Goal: Task Accomplishment & Management: Manage account settings

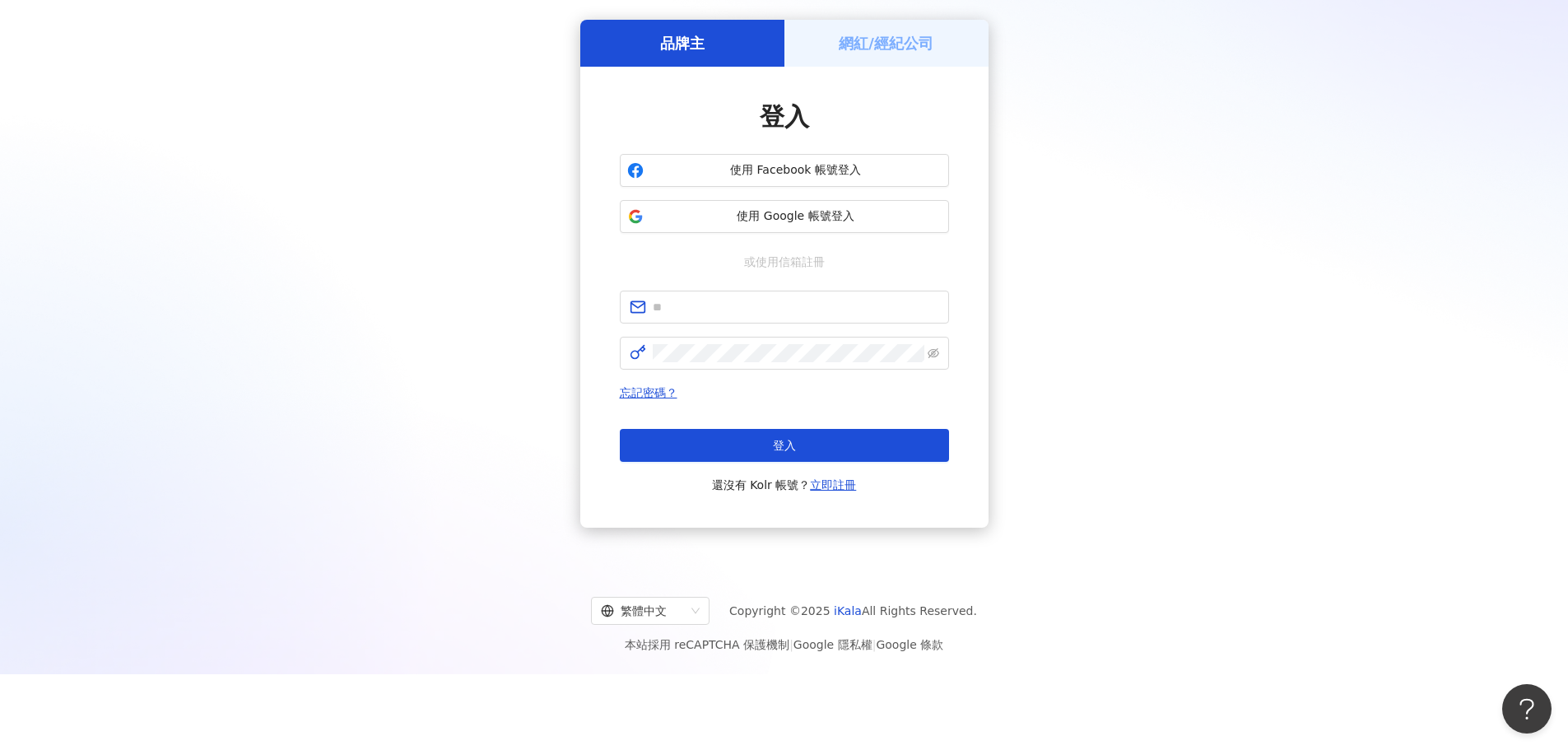
type input "**********"
click button "登入" at bounding box center [784, 445] width 329 height 33
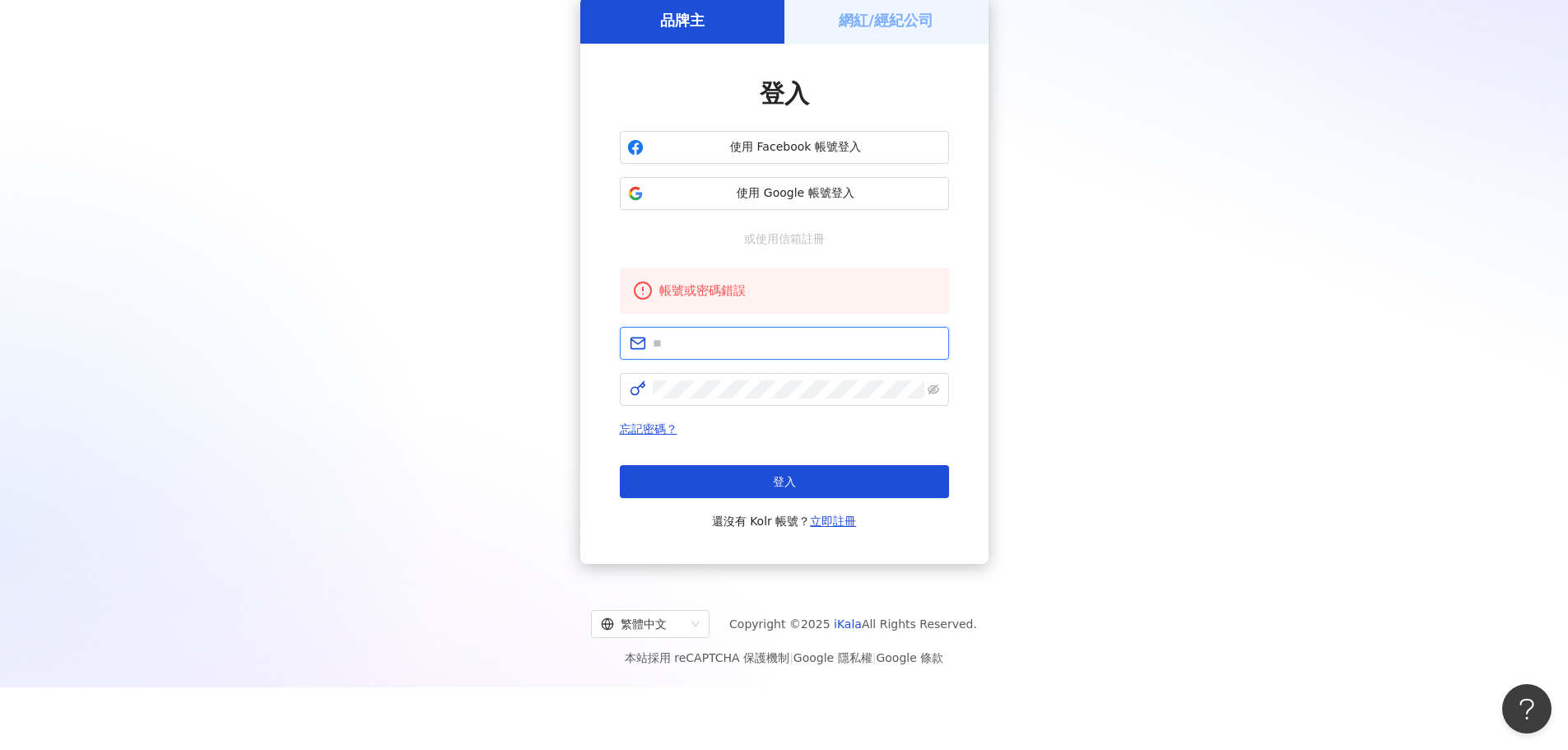
click at [789, 353] on input "text" at bounding box center [796, 343] width 286 height 19
type input "**********"
click button "登入" at bounding box center [784, 481] width 329 height 33
click at [759, 341] on input "text" at bounding box center [796, 343] width 286 height 19
type input "**********"
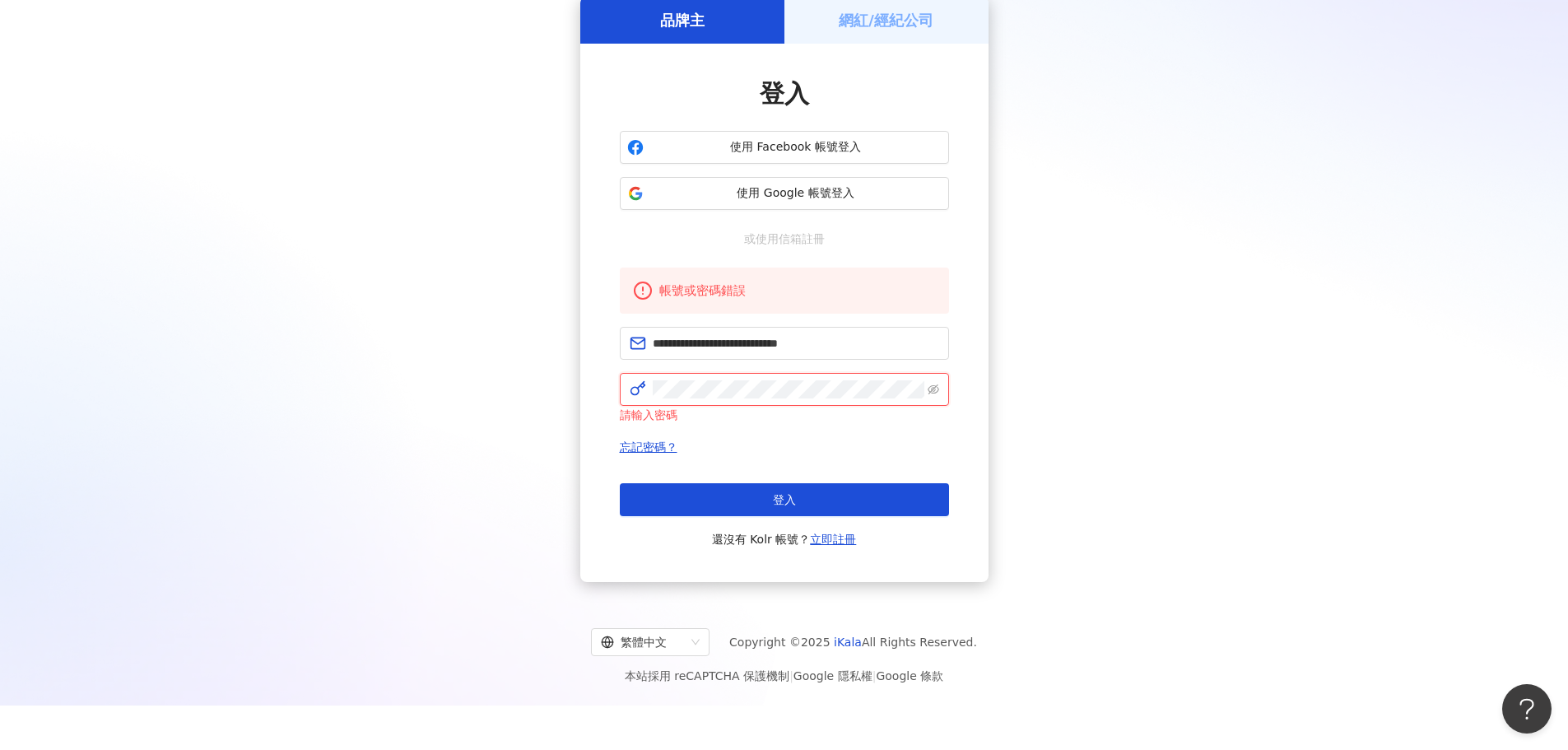
click button "登入" at bounding box center [784, 500] width 329 height 33
click at [727, 337] on input "text" at bounding box center [796, 343] width 286 height 19
type input "**********"
click button "登入" at bounding box center [784, 500] width 329 height 33
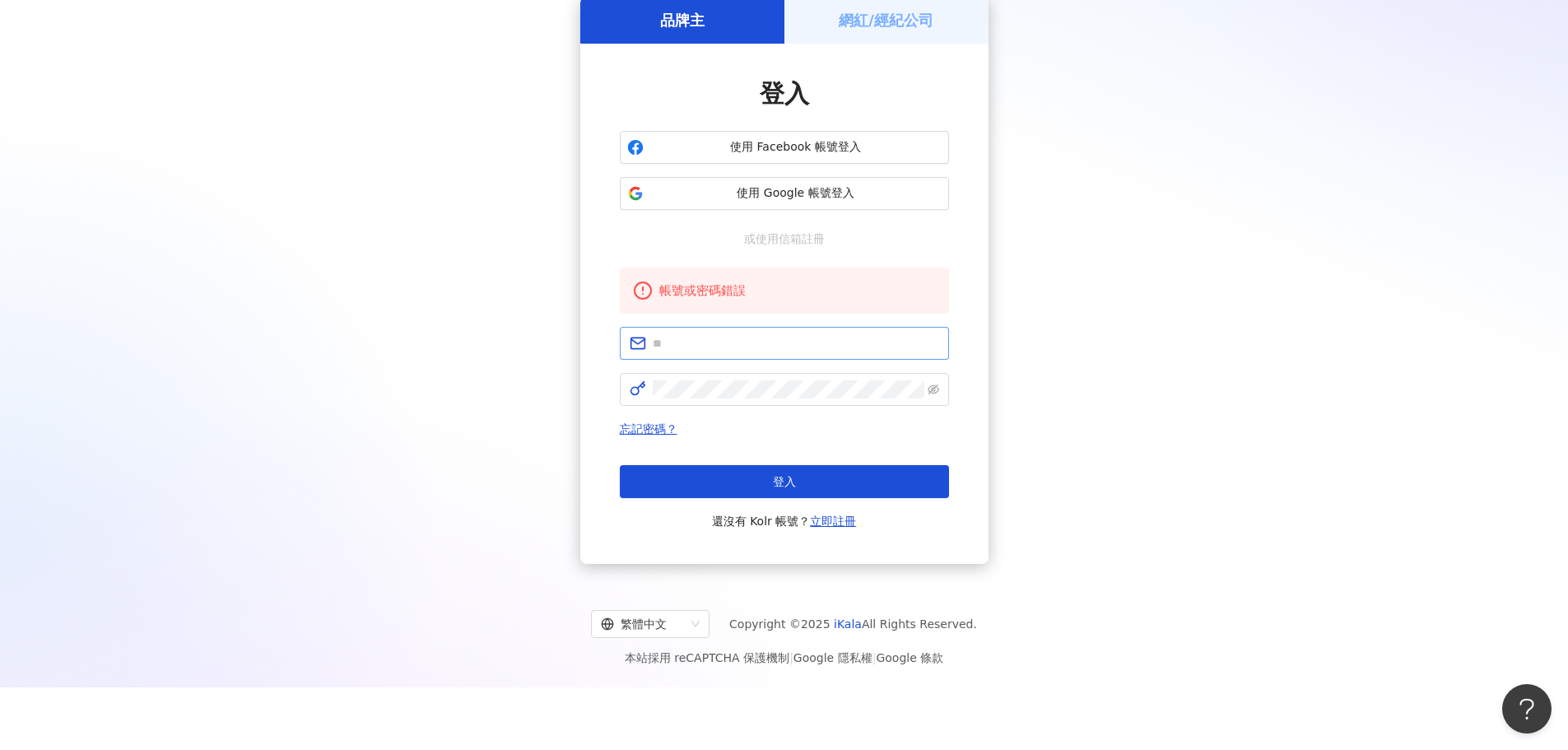
click at [746, 334] on span at bounding box center [784, 344] width 329 height 33
click at [745, 340] on input "text" at bounding box center [796, 343] width 286 height 19
type input "**********"
click button "登入" at bounding box center [784, 481] width 329 height 33
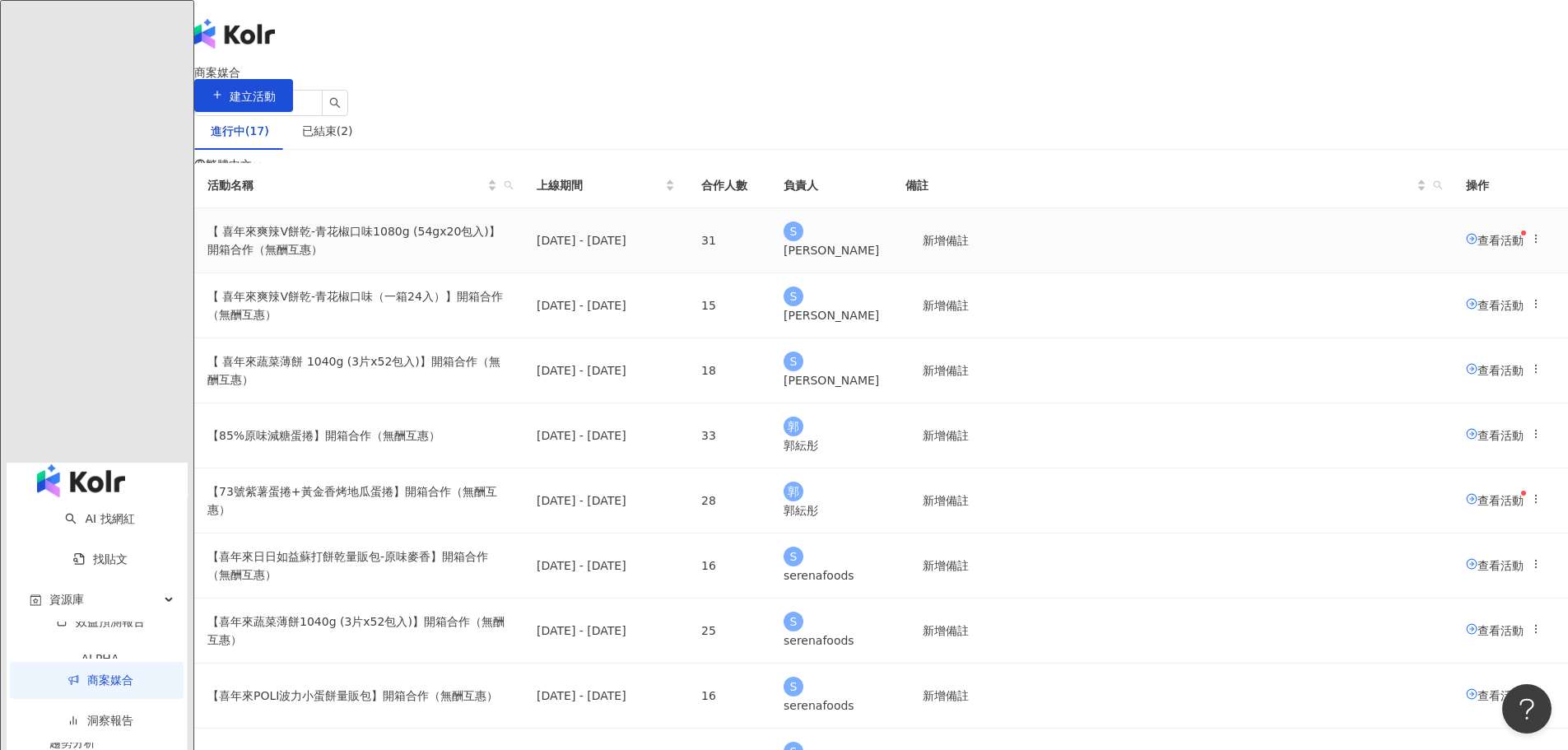
click at [1466, 246] on span "查看活動" at bounding box center [1495, 239] width 58 height 13
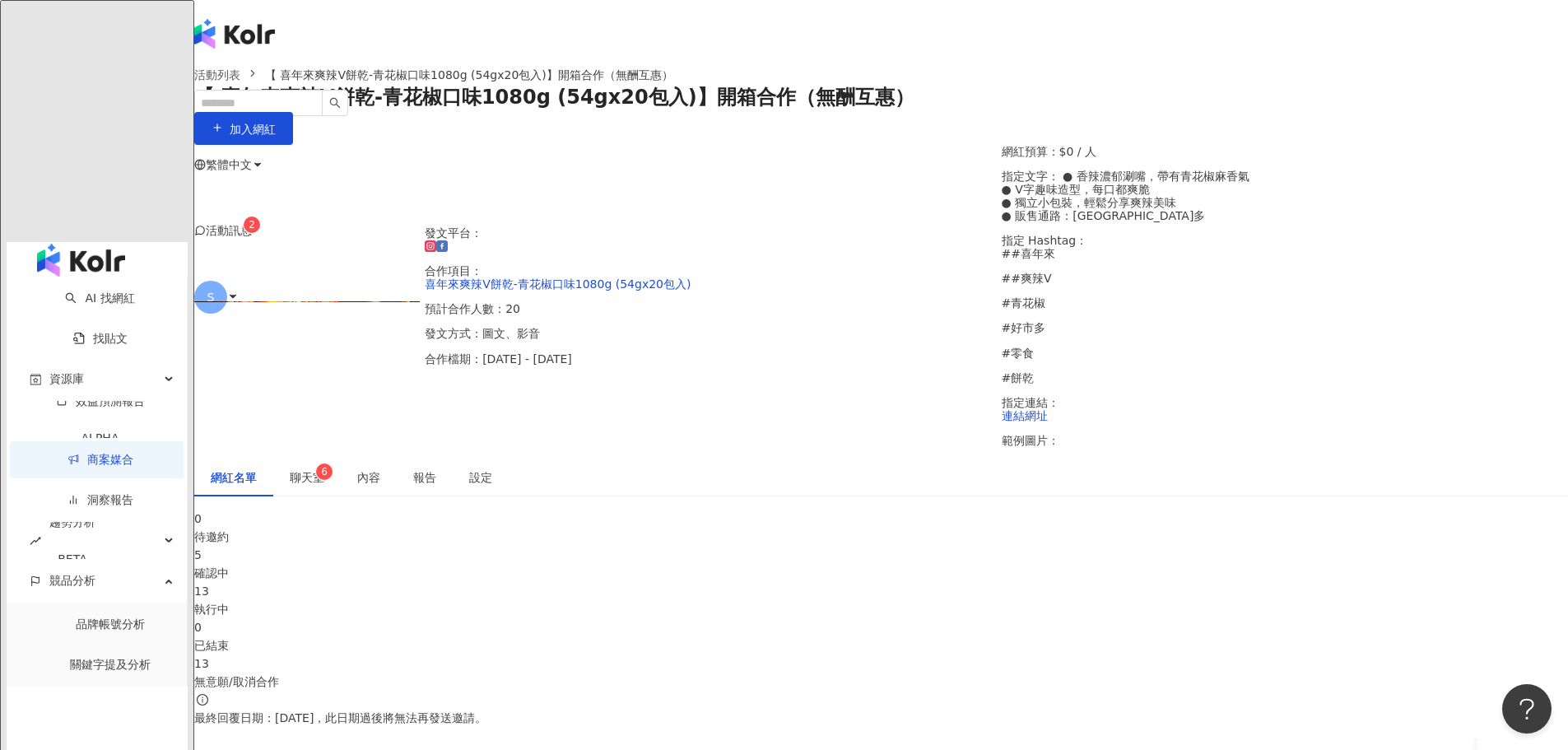
click at [840, 582] on div "13" at bounding box center [881, 591] width 1374 height 19
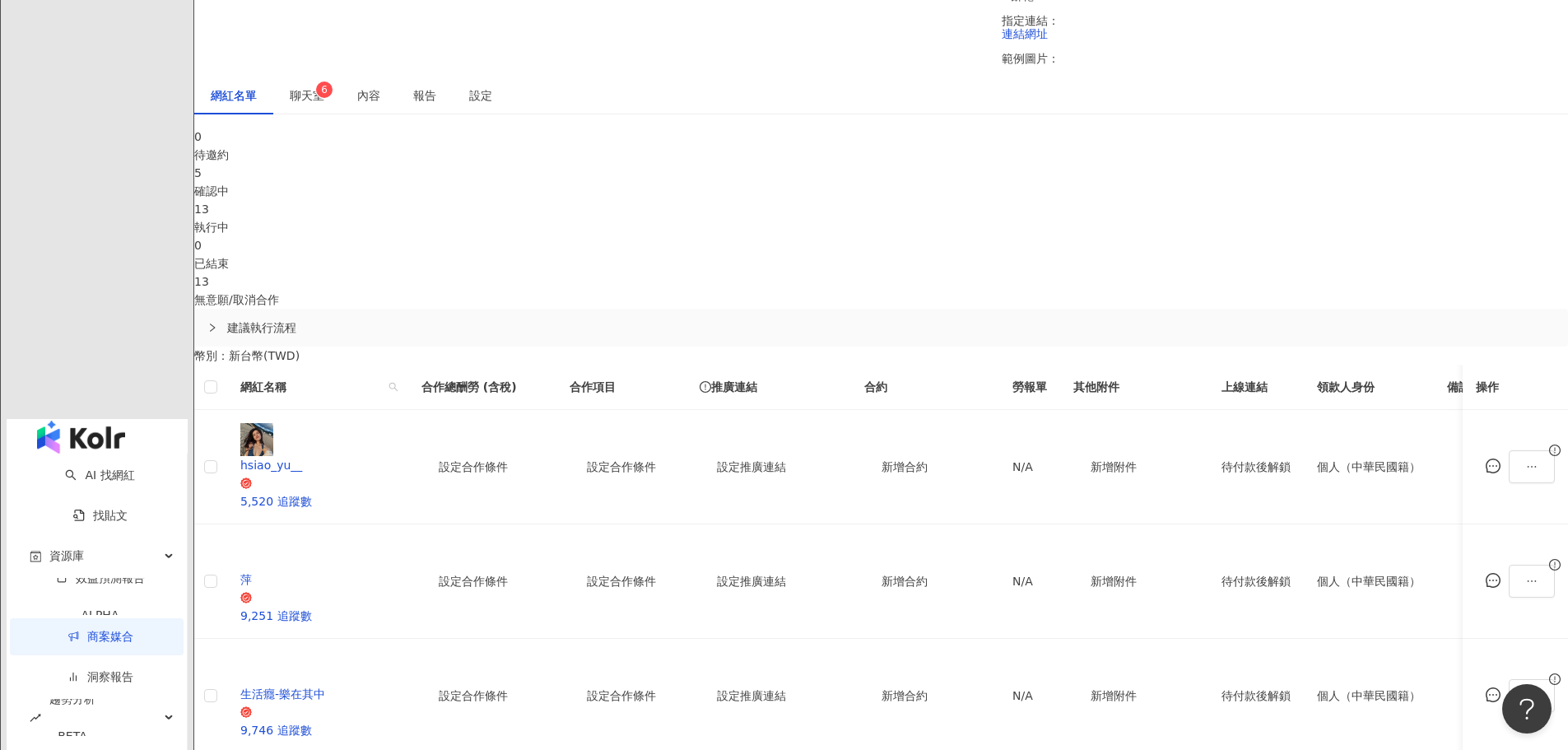
scroll to position [412, 0]
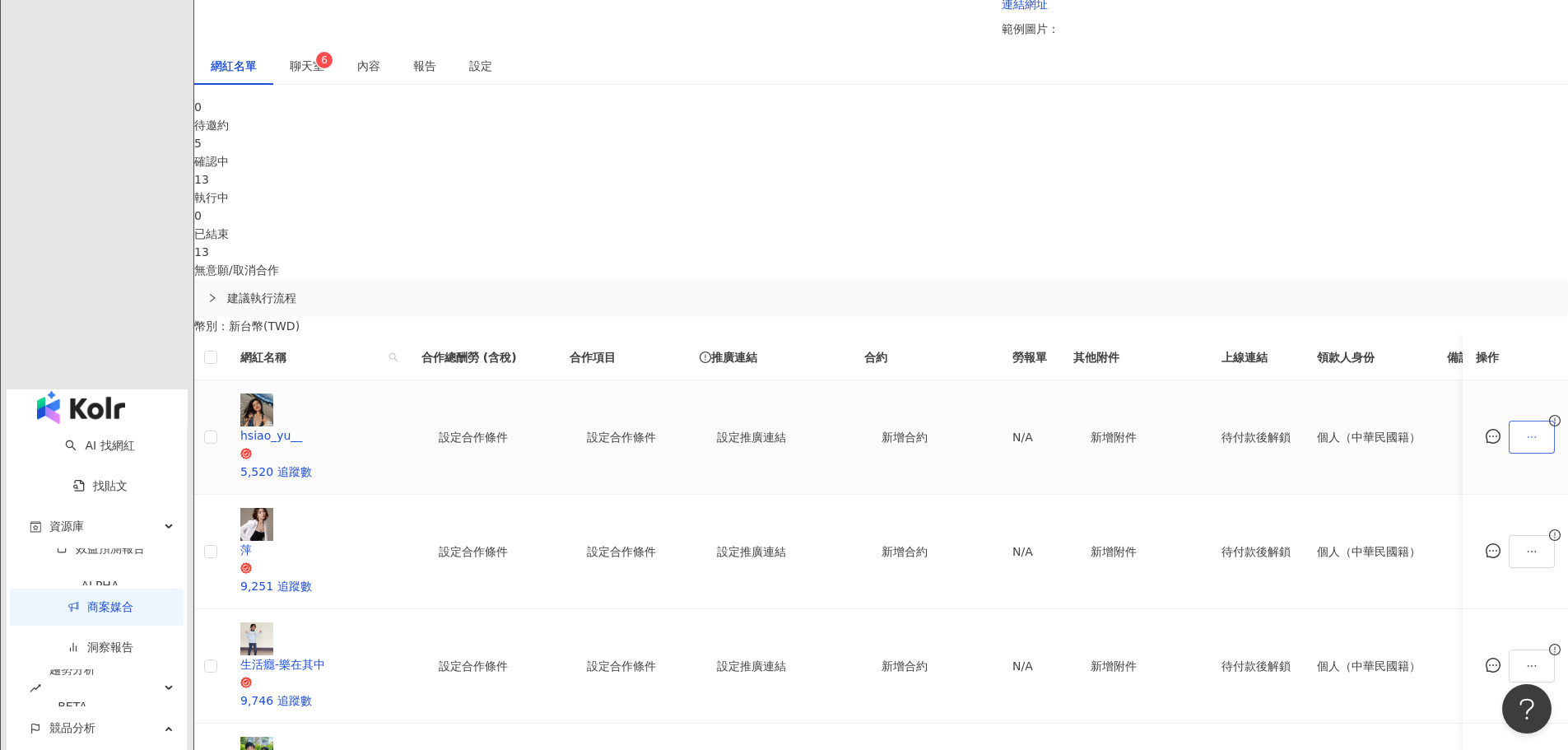
click at [1526, 432] on icon "ellipsis" at bounding box center [1532, 438] width 12 height 12
click at [1363, 518] on span "查看寄件資訊" at bounding box center [1350, 517] width 81 height 19
click at [1509, 535] on button "button" at bounding box center [1532, 552] width 46 height 33
click at [1347, 160] on span "下載寄件資訊" at bounding box center [1350, 163] width 81 height 19
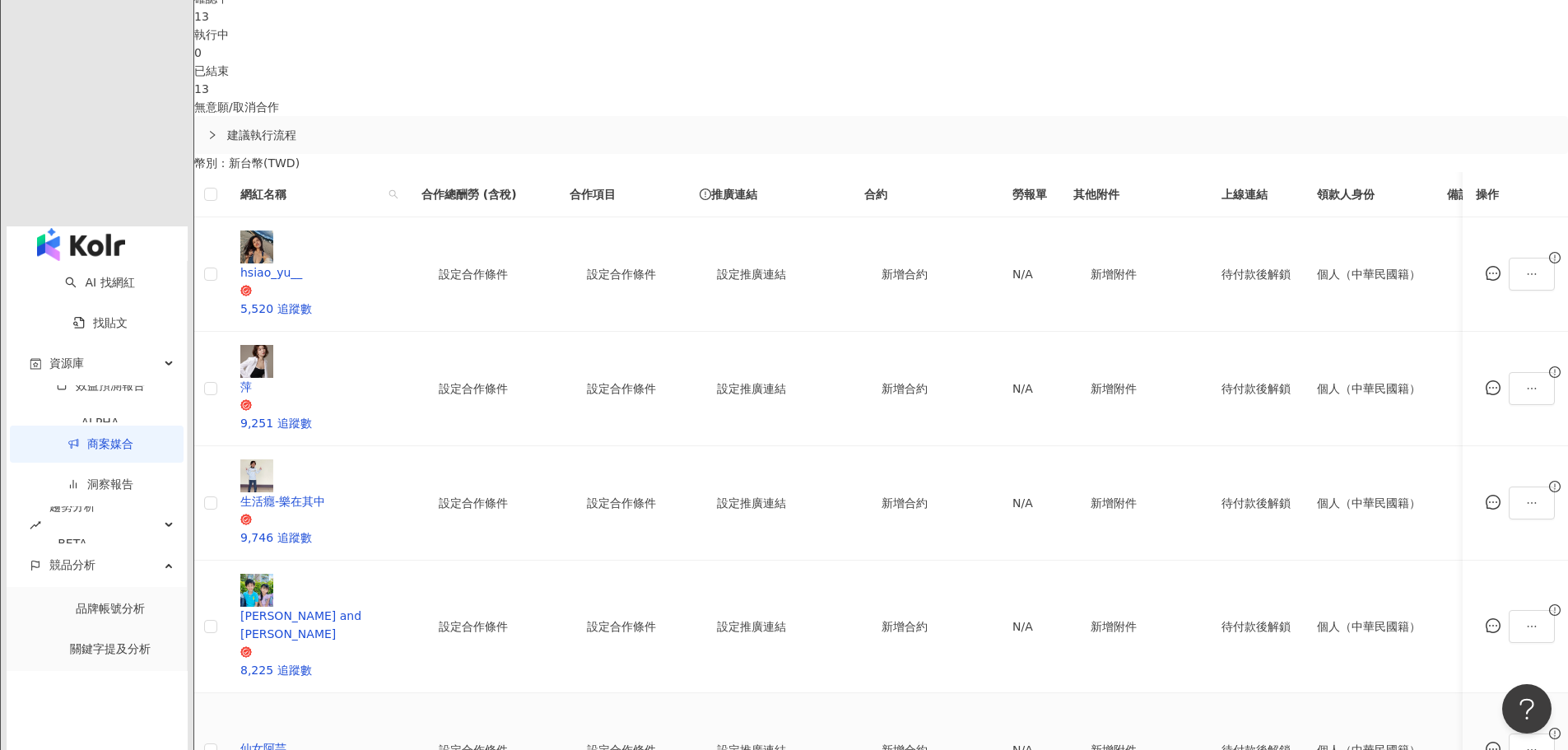
scroll to position [576, 0]
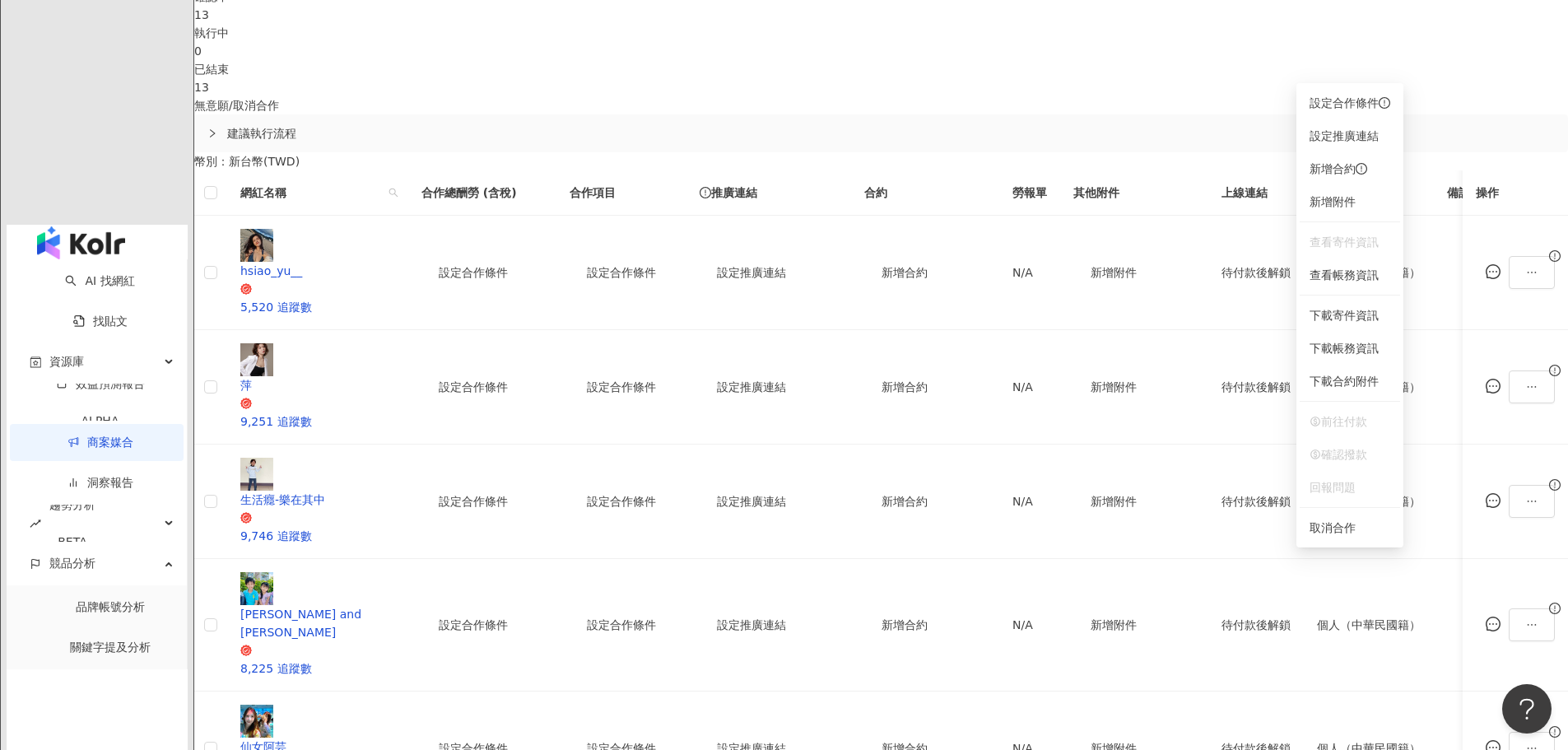
click at [1335, 242] on span "查看寄件資訊" at bounding box center [1350, 242] width 81 height 19
click at [1508, 291] on div "0 待邀約 5 確認中 13 執行中 0 已結束 13 無意願/取消合作 建議執行流程 幣別 ： 新台幣 ( TWD ) 網紅名稱 合作總酬勞 (含稅) 合作…" at bounding box center [881, 700] width 1374 height 1534
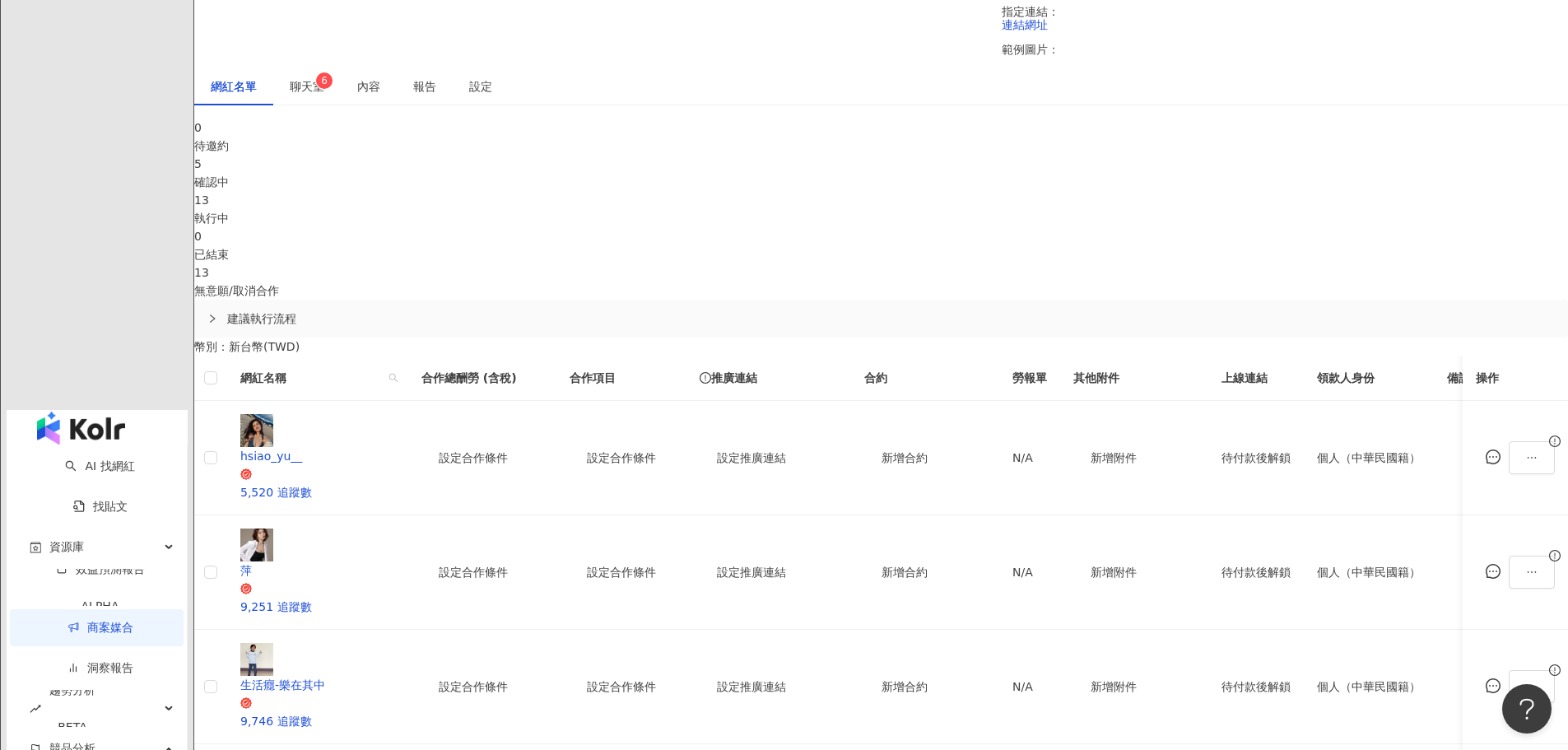
scroll to position [247, 0]
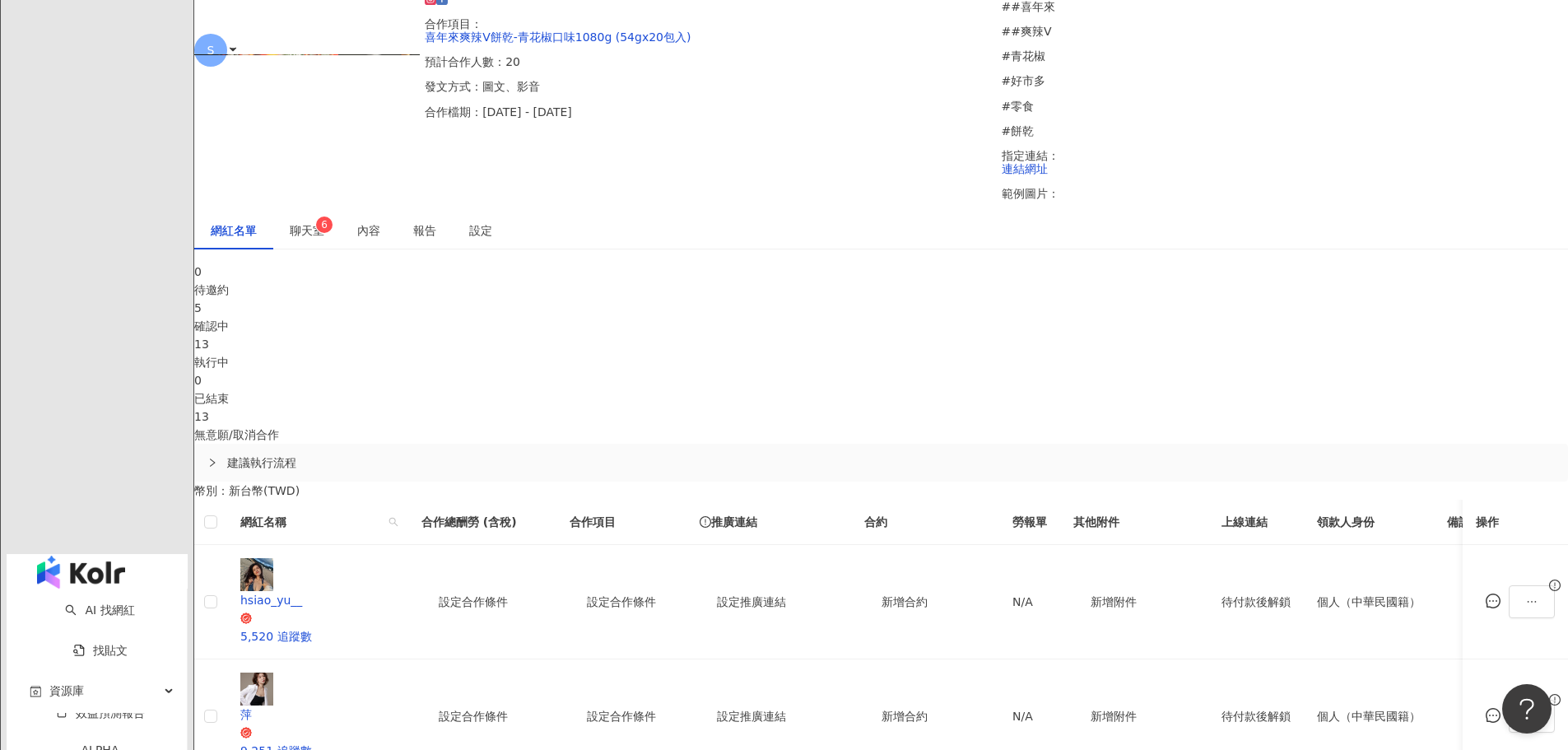
click at [629, 299] on div "5" at bounding box center [881, 308] width 1374 height 19
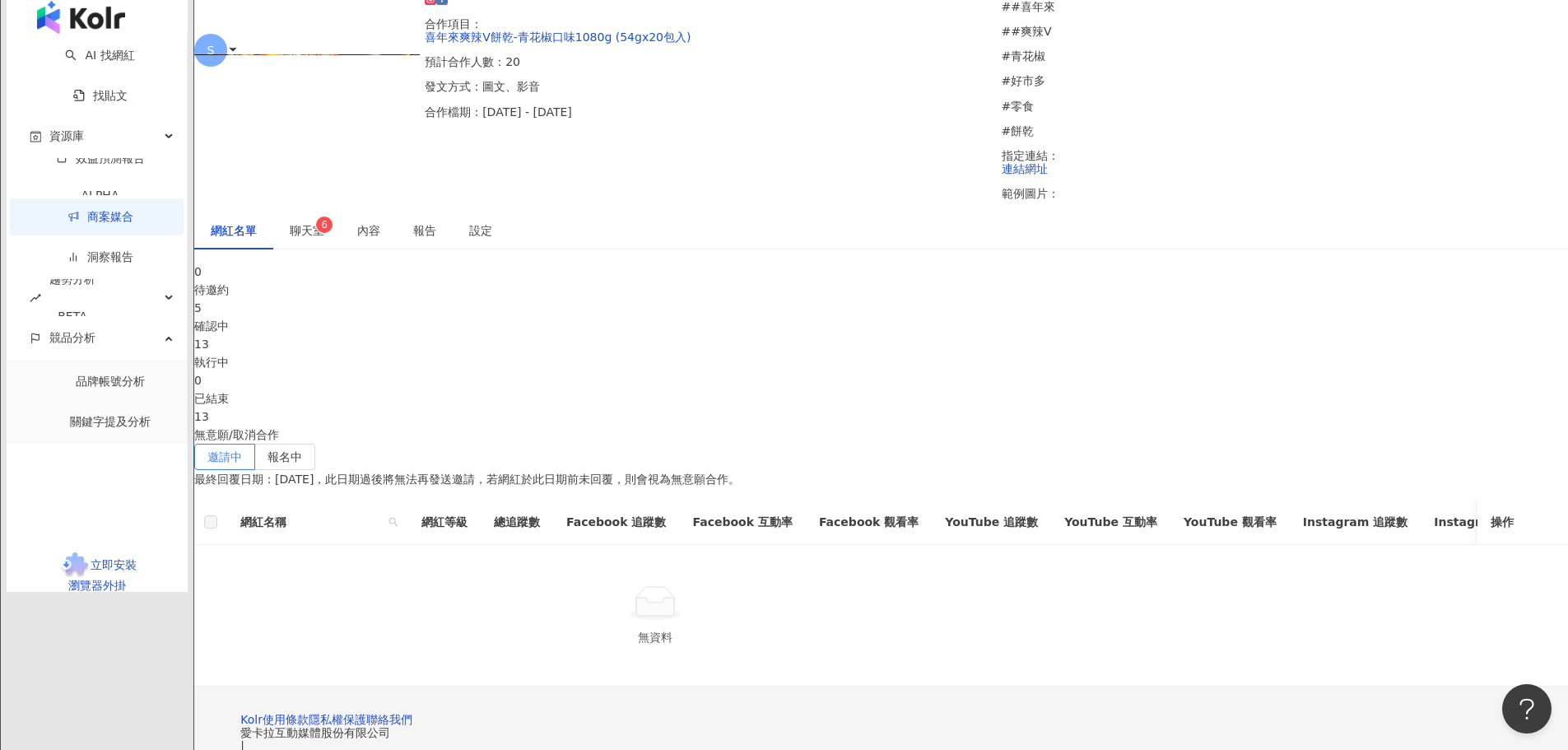
click at [811, 354] on div "執行中" at bounding box center [881, 362] width 1374 height 19
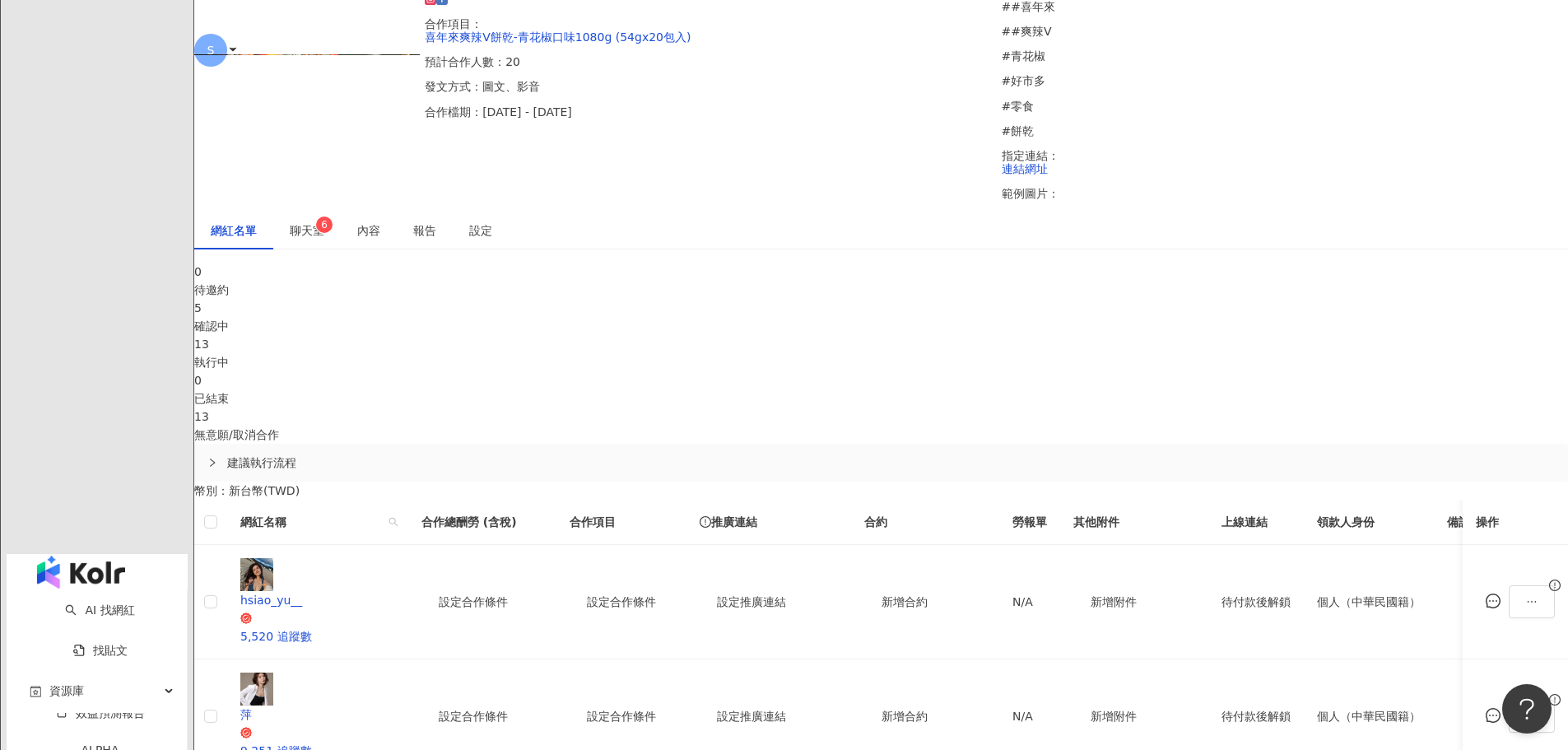
click at [633, 317] on div "確認中" at bounding box center [881, 326] width 1374 height 19
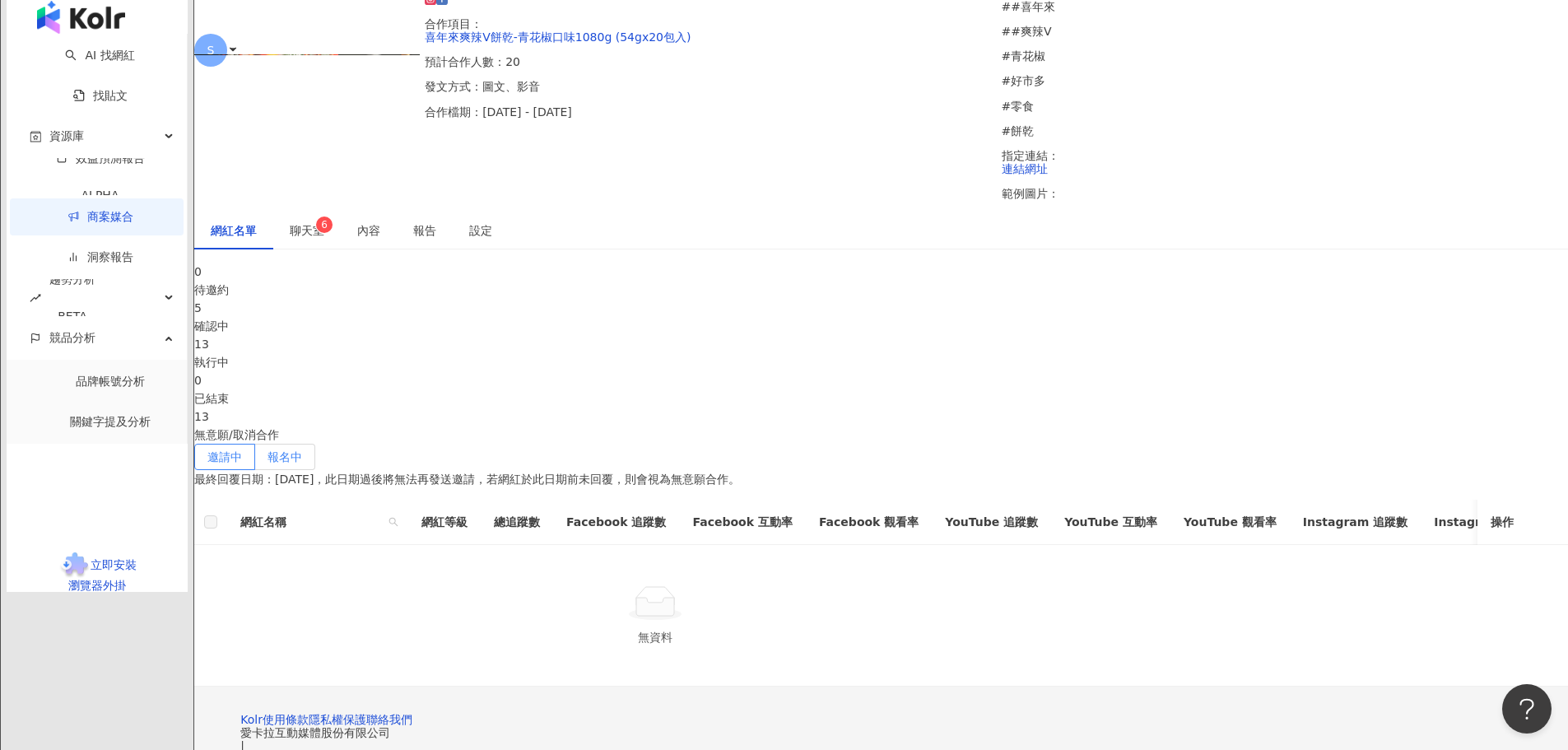
click at [302, 450] on span "報名中" at bounding box center [284, 456] width 34 height 13
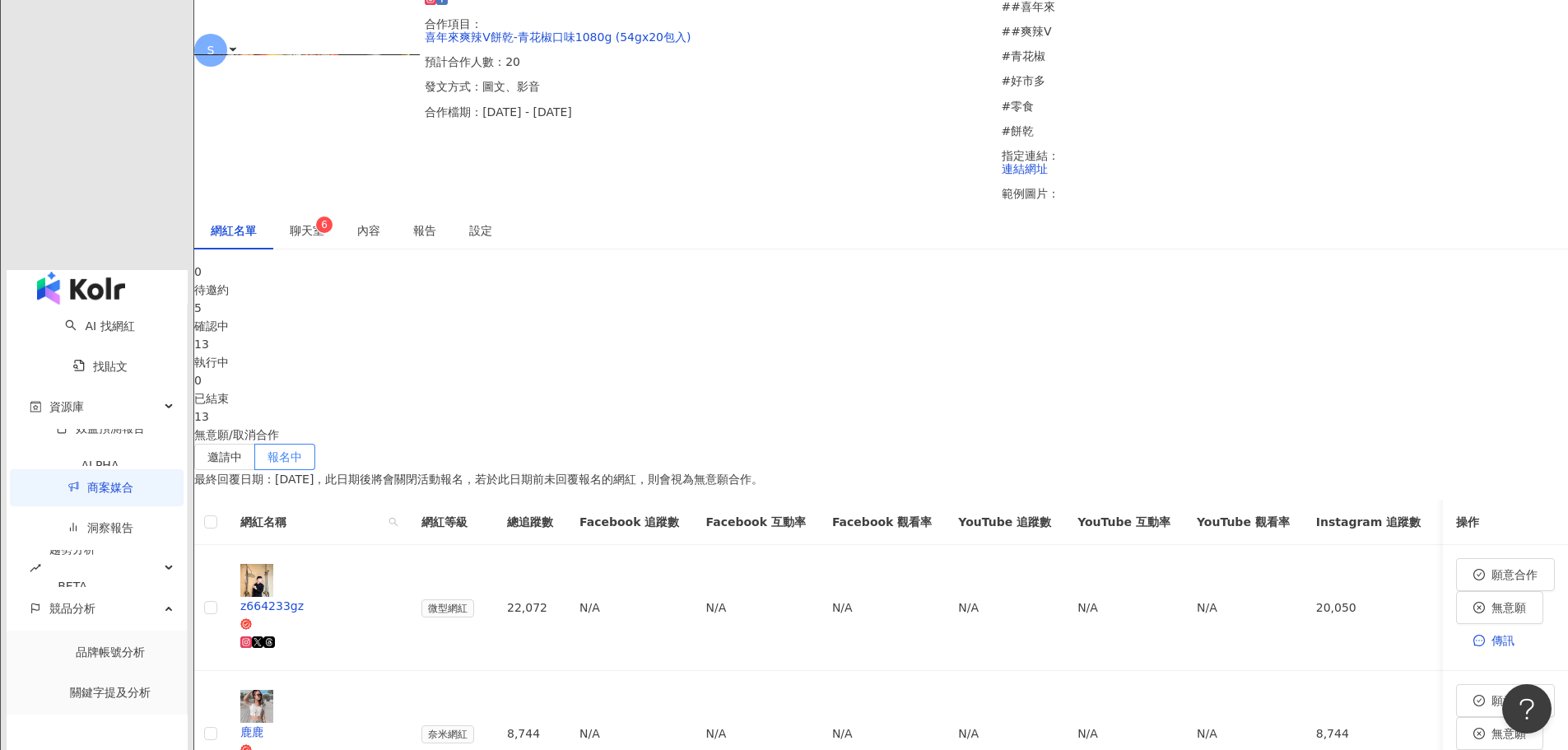
click at [813, 335] on div "13" at bounding box center [881, 344] width 1374 height 19
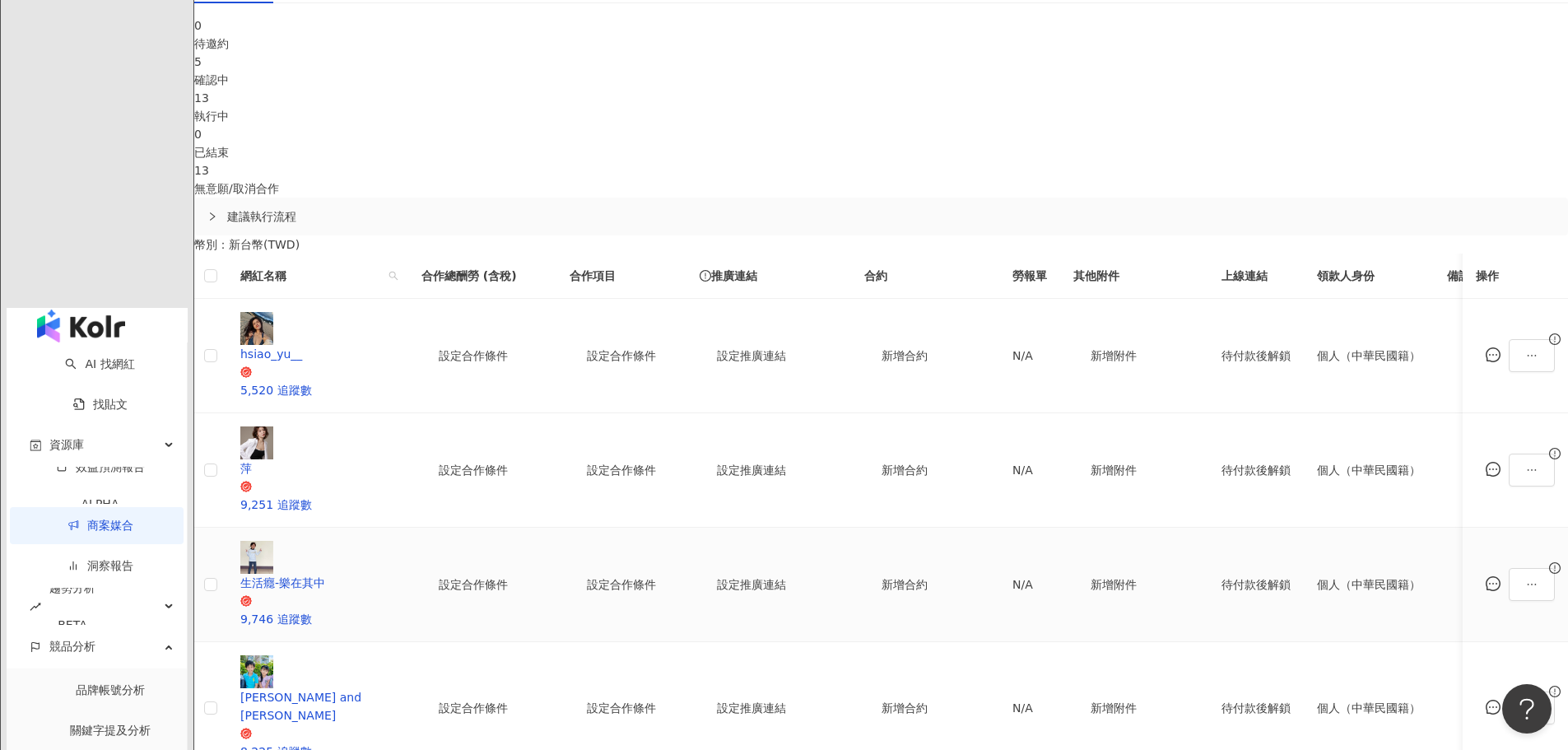
scroll to position [494, 0]
click at [1526, 578] on icon "ellipsis" at bounding box center [1532, 584] width 12 height 12
click at [1369, 149] on span "下載寄件資訊" at bounding box center [1350, 144] width 81 height 19
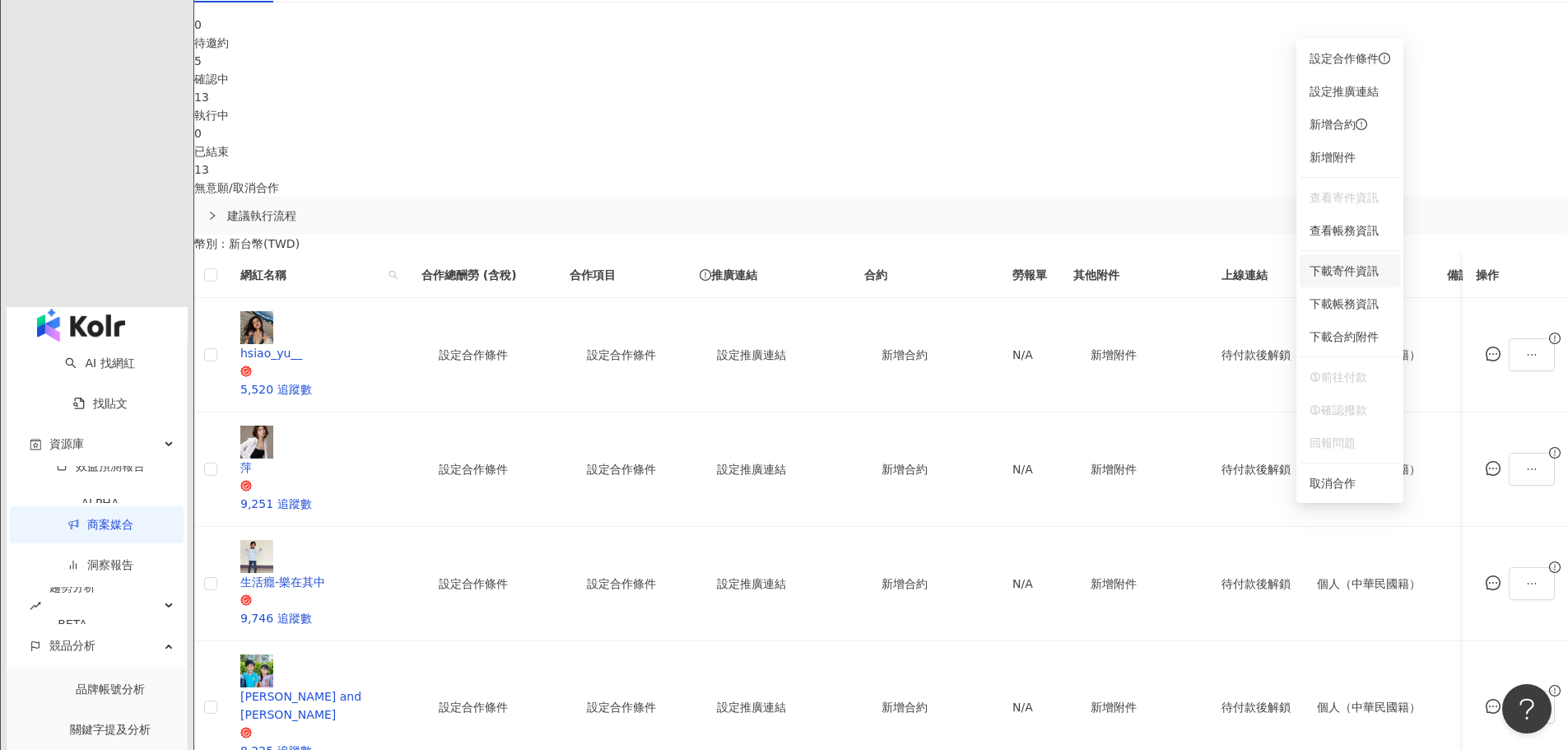
click at [1357, 271] on span "下載寄件資訊" at bounding box center [1350, 271] width 81 height 19
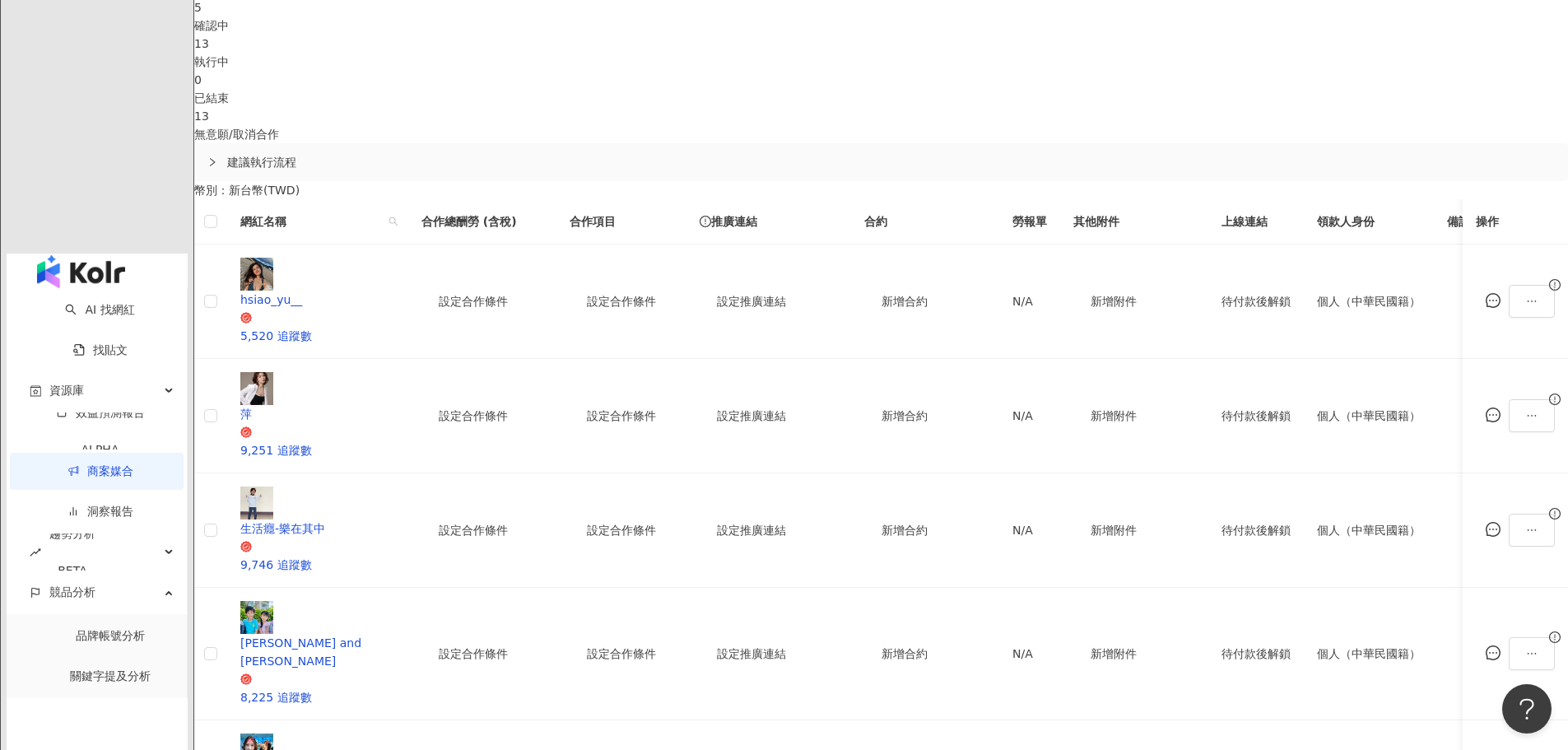
scroll to position [576, 0]
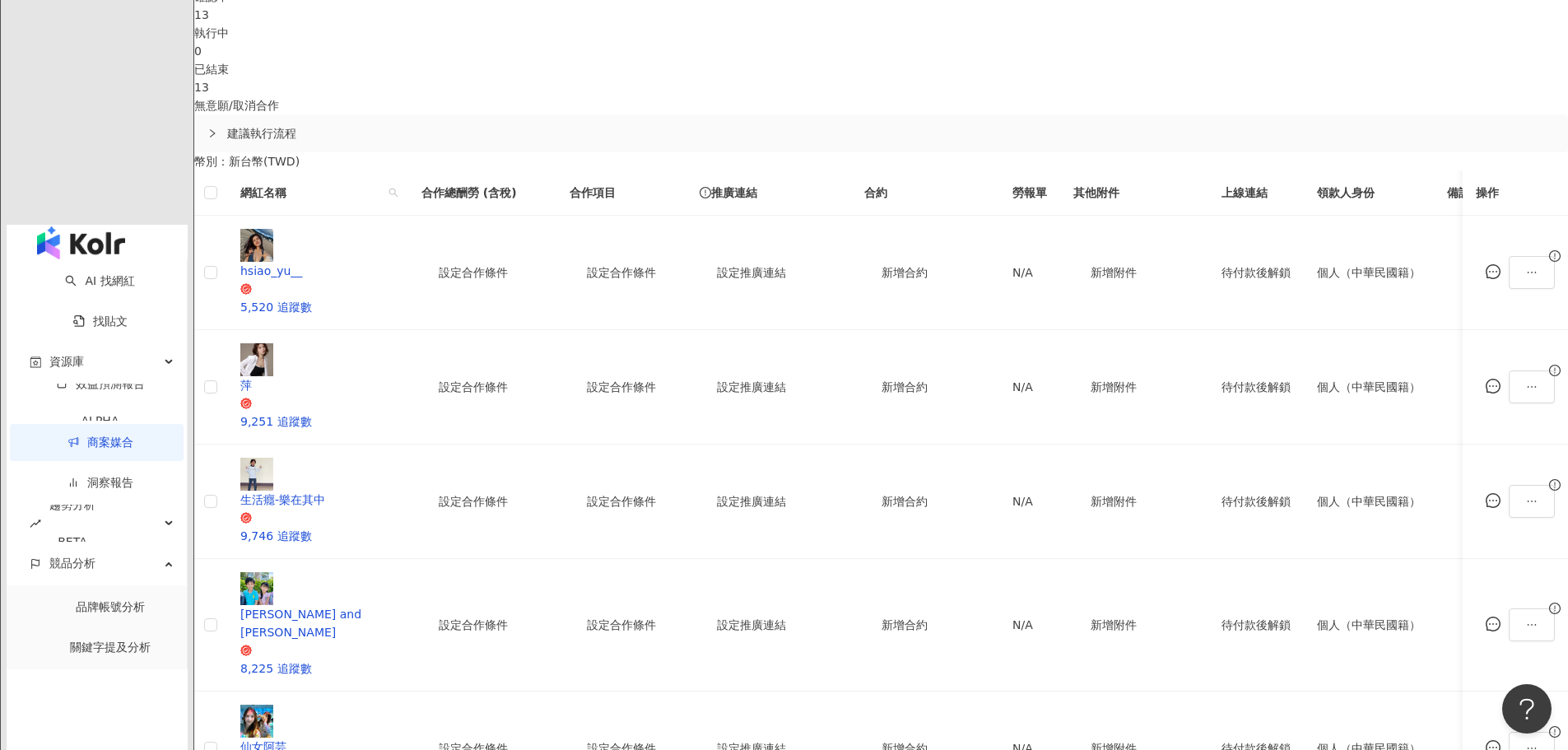
click at [1365, 312] on span "下載寄件資訊" at bounding box center [1350, 315] width 81 height 19
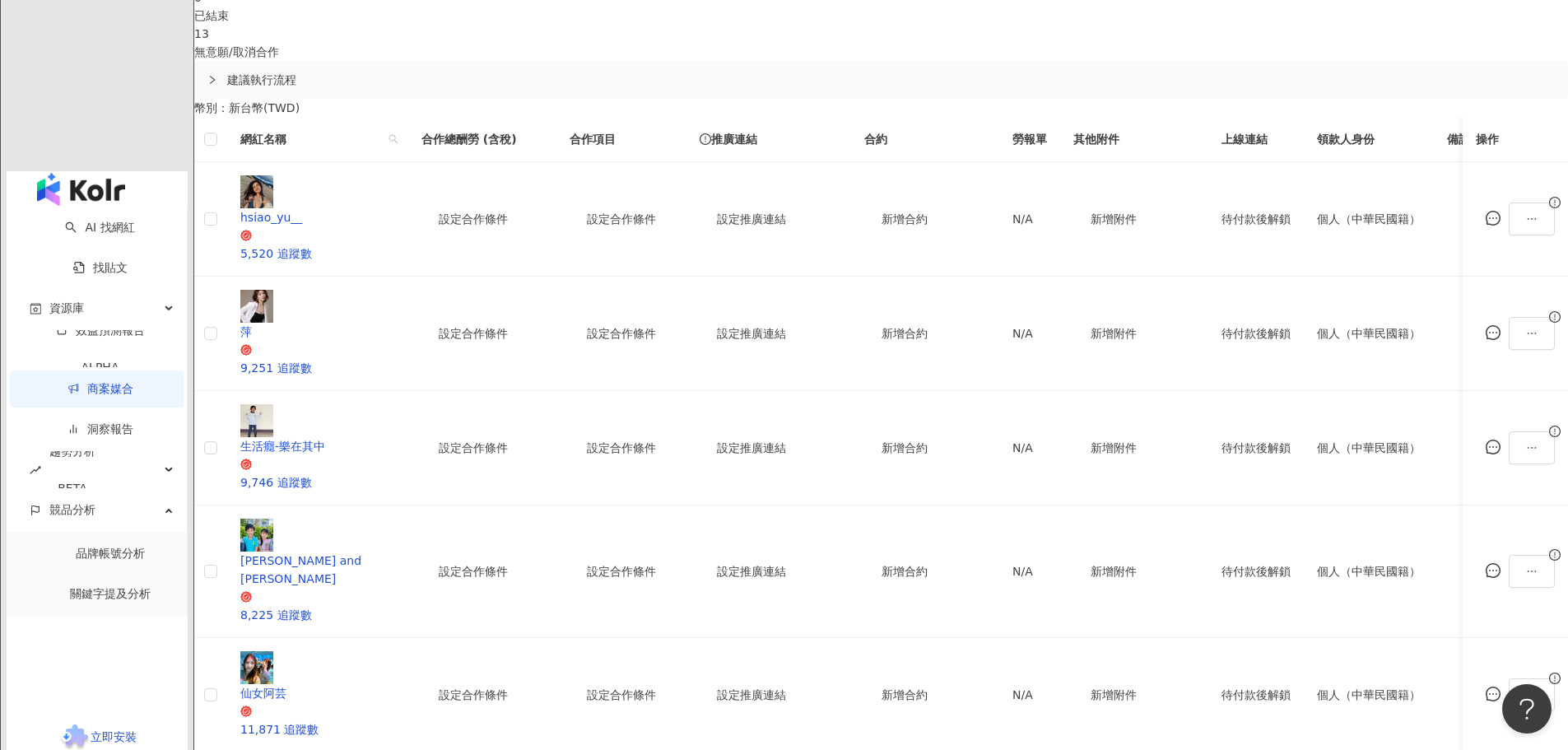
scroll to position [659, 0]
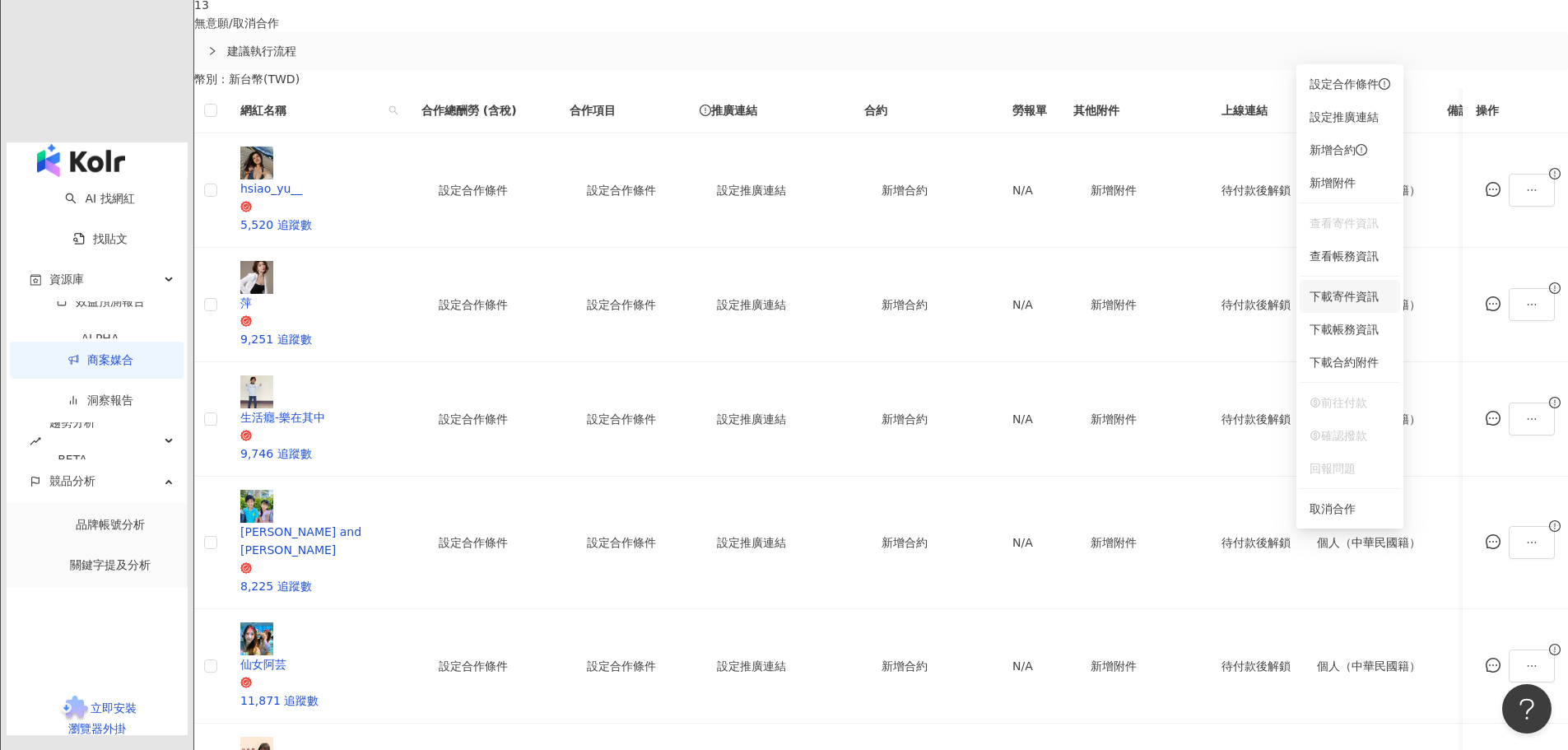
click at [1366, 302] on span "下載寄件資訊" at bounding box center [1350, 296] width 81 height 19
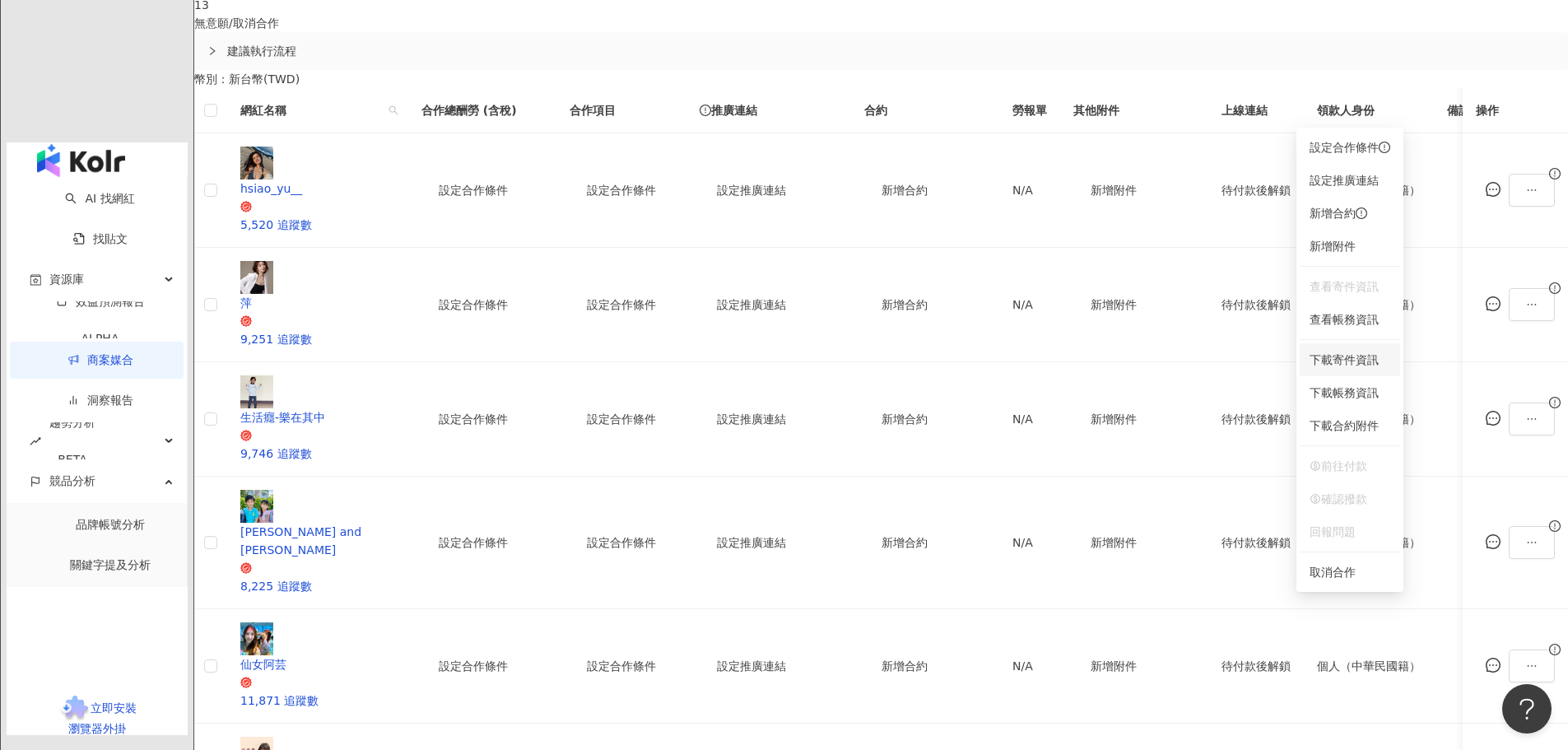
click at [1348, 359] on span "下載寄件資訊" at bounding box center [1350, 359] width 81 height 19
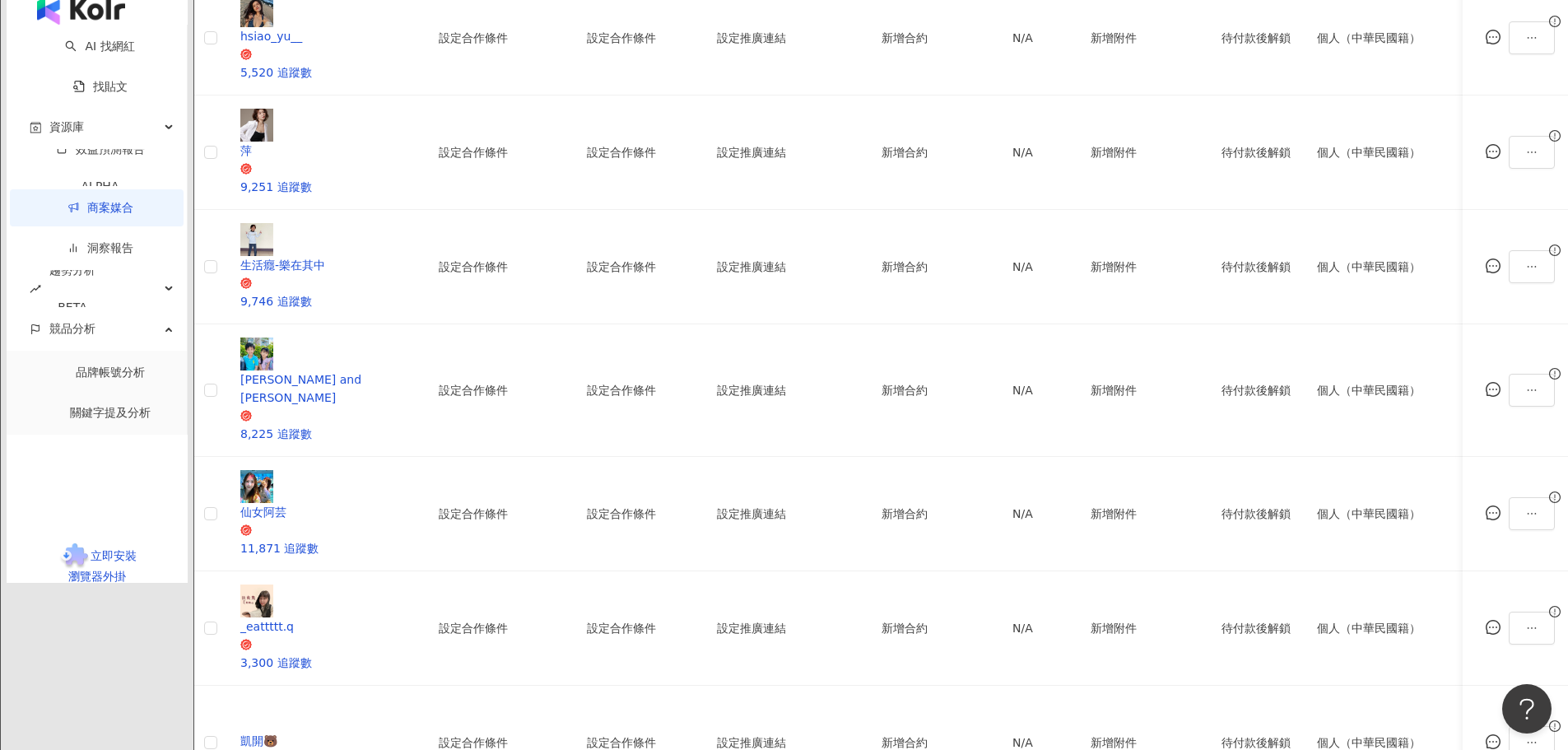
scroll to position [823, 0]
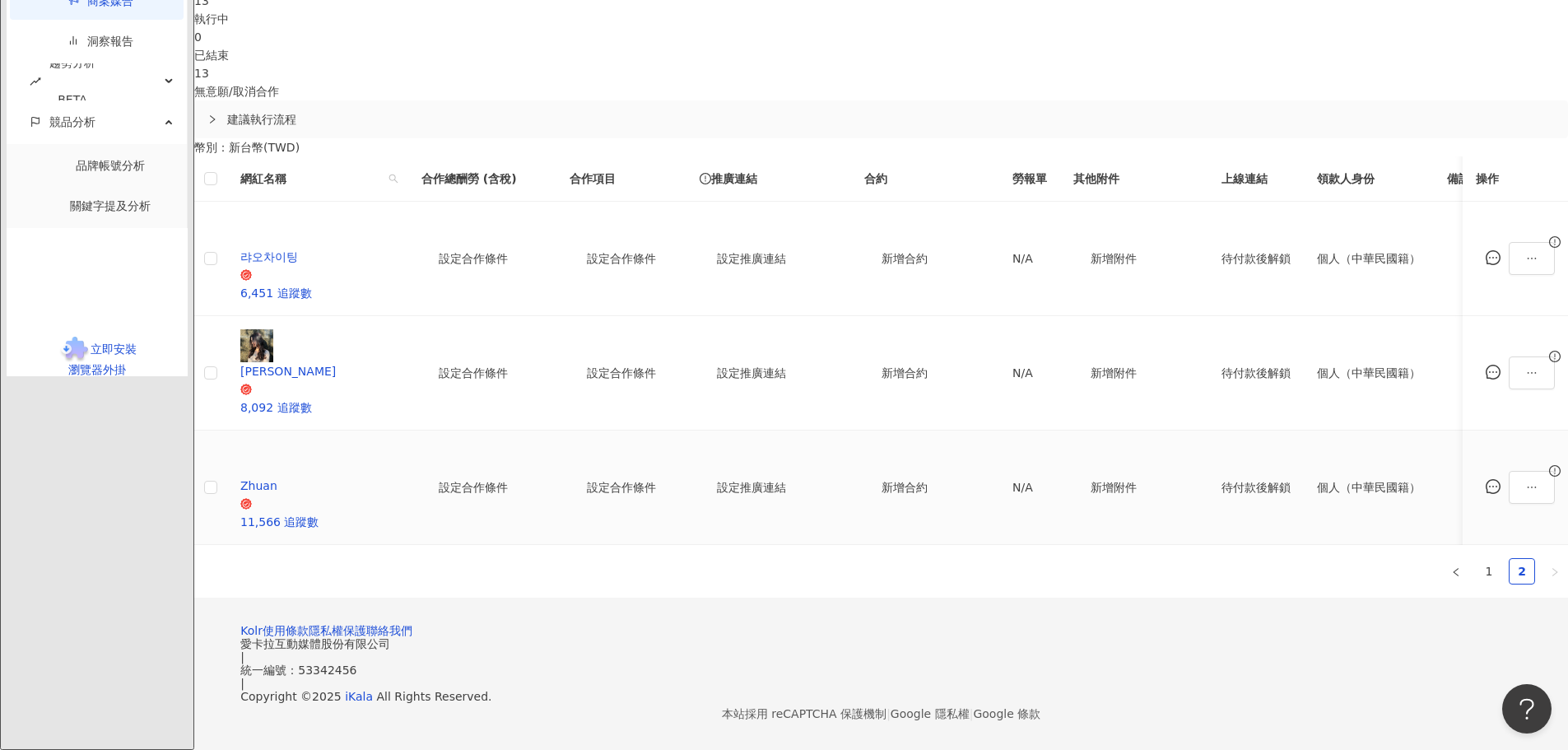
scroll to position [443, 0]
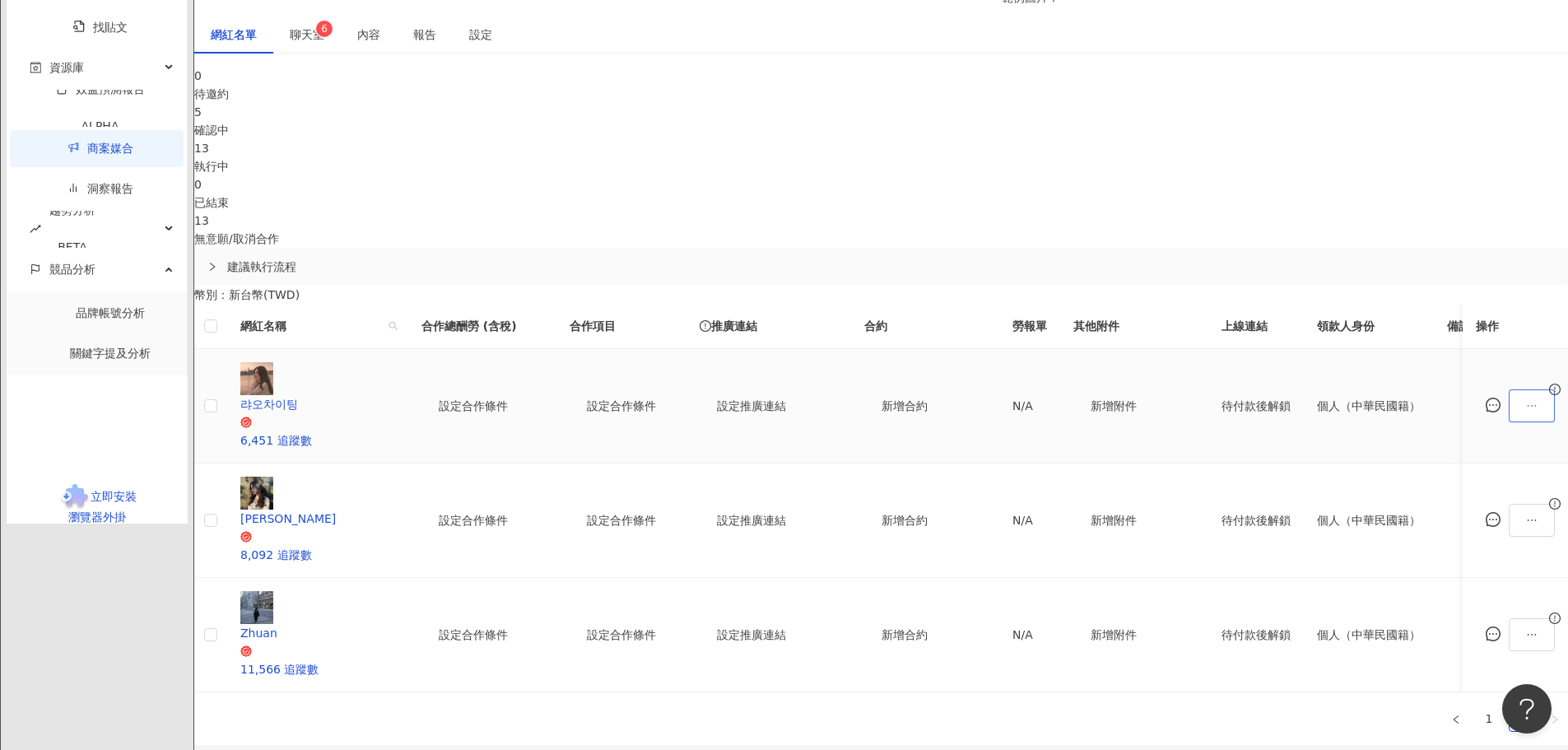
click at [1509, 390] on button "button" at bounding box center [1532, 406] width 46 height 33
click at [1344, 559] on span "下載寄件資訊" at bounding box center [1350, 559] width 81 height 19
click at [1509, 504] on button "button" at bounding box center [1532, 521] width 46 height 33
click at [1356, 138] on span "下載寄件資訊" at bounding box center [1350, 132] width 81 height 19
click at [1526, 629] on icon "ellipsis" at bounding box center [1532, 635] width 12 height 12
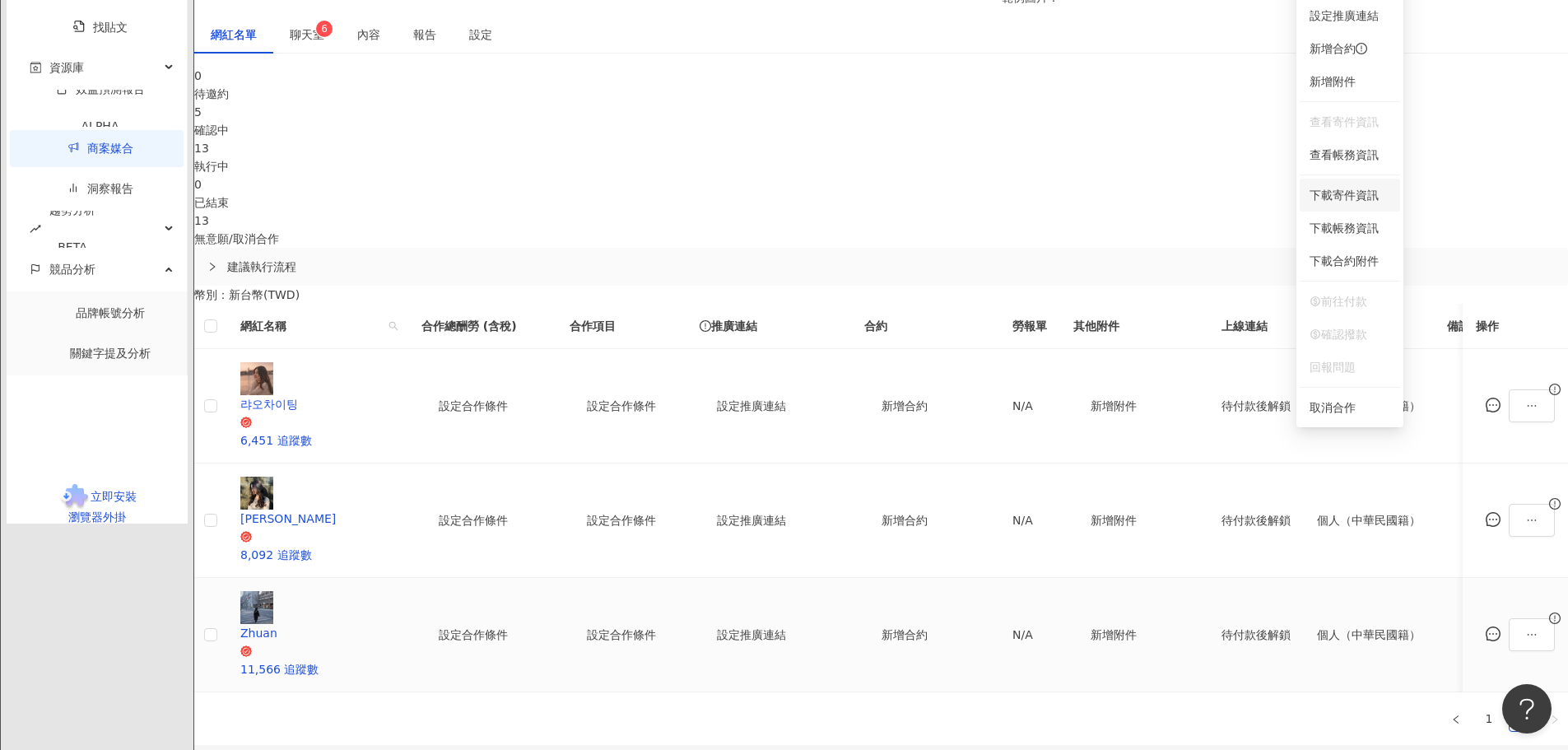
click at [1346, 192] on span "下載寄件資訊" at bounding box center [1350, 195] width 81 height 19
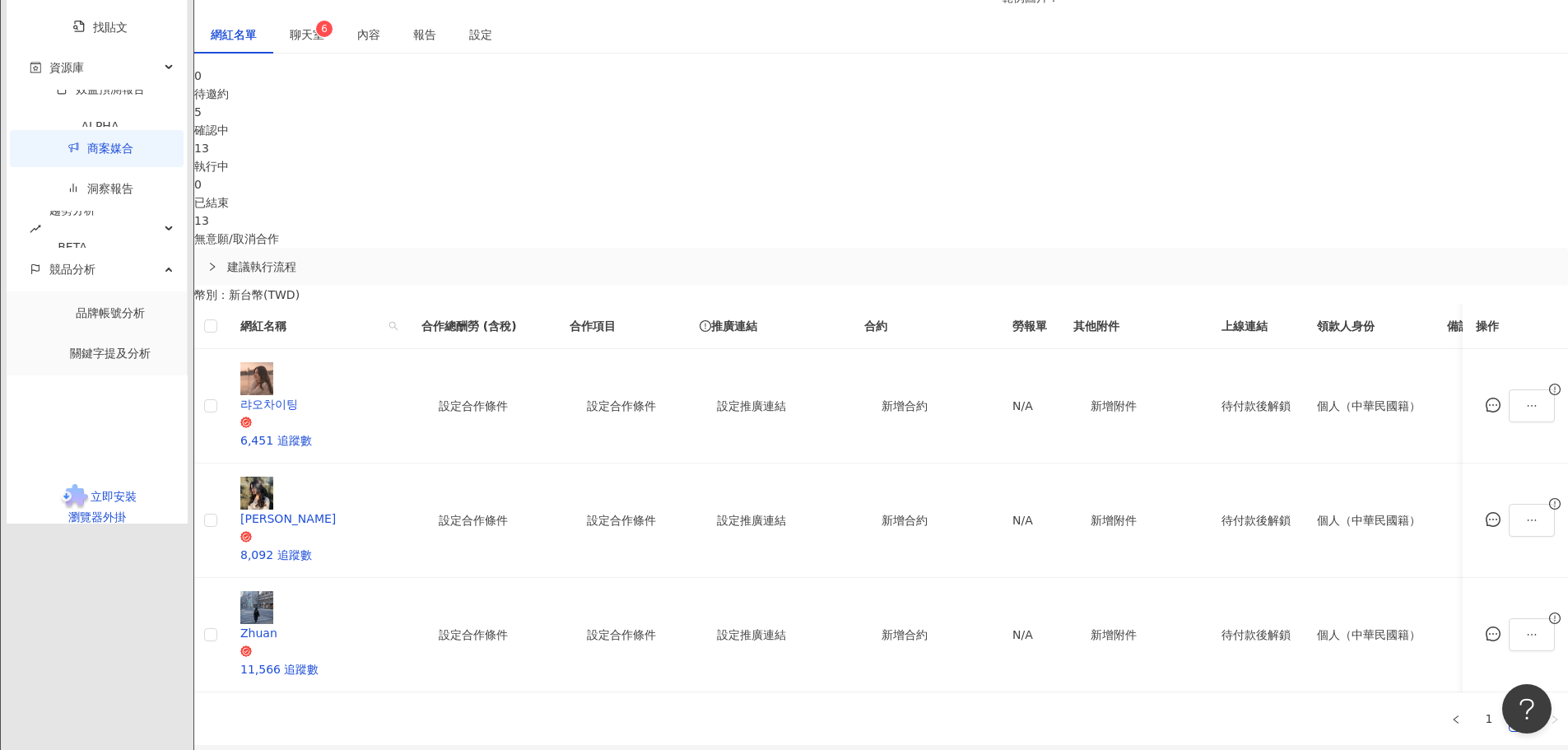
click at [96, 155] on link "商案媒合" at bounding box center [100, 147] width 65 height 13
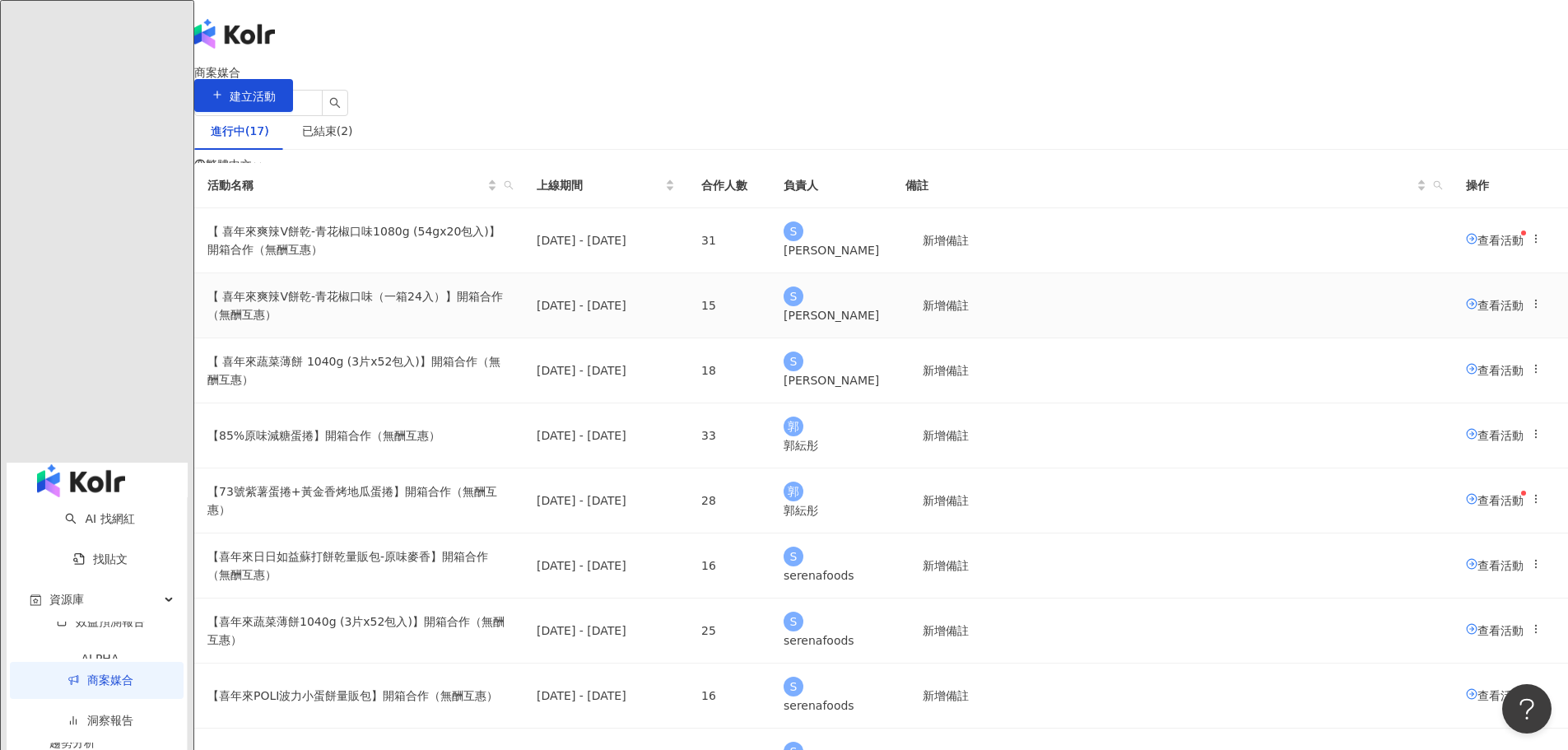
click at [1466, 312] on span "查看活動" at bounding box center [1495, 304] width 58 height 13
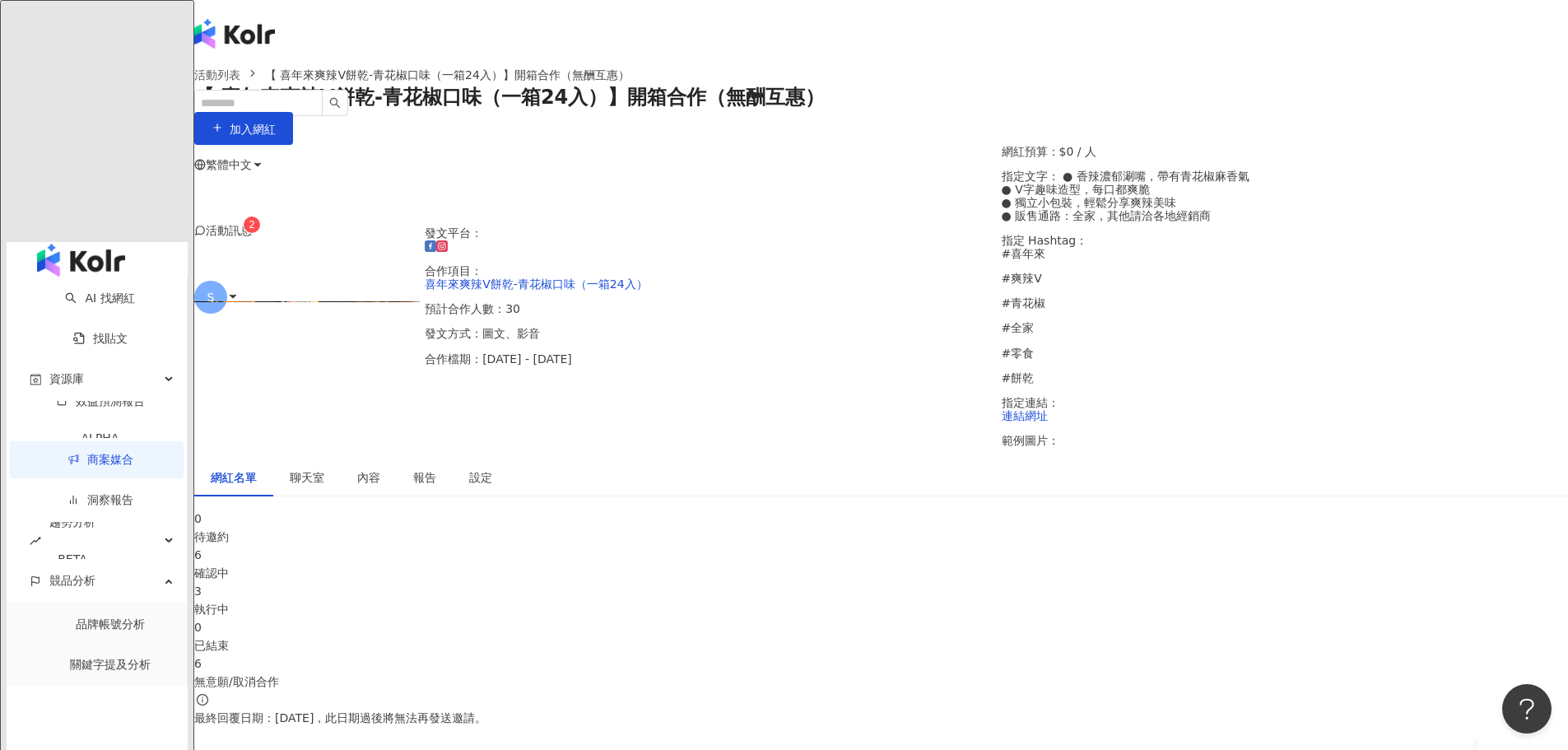
click at [854, 582] on div "3" at bounding box center [881, 591] width 1374 height 19
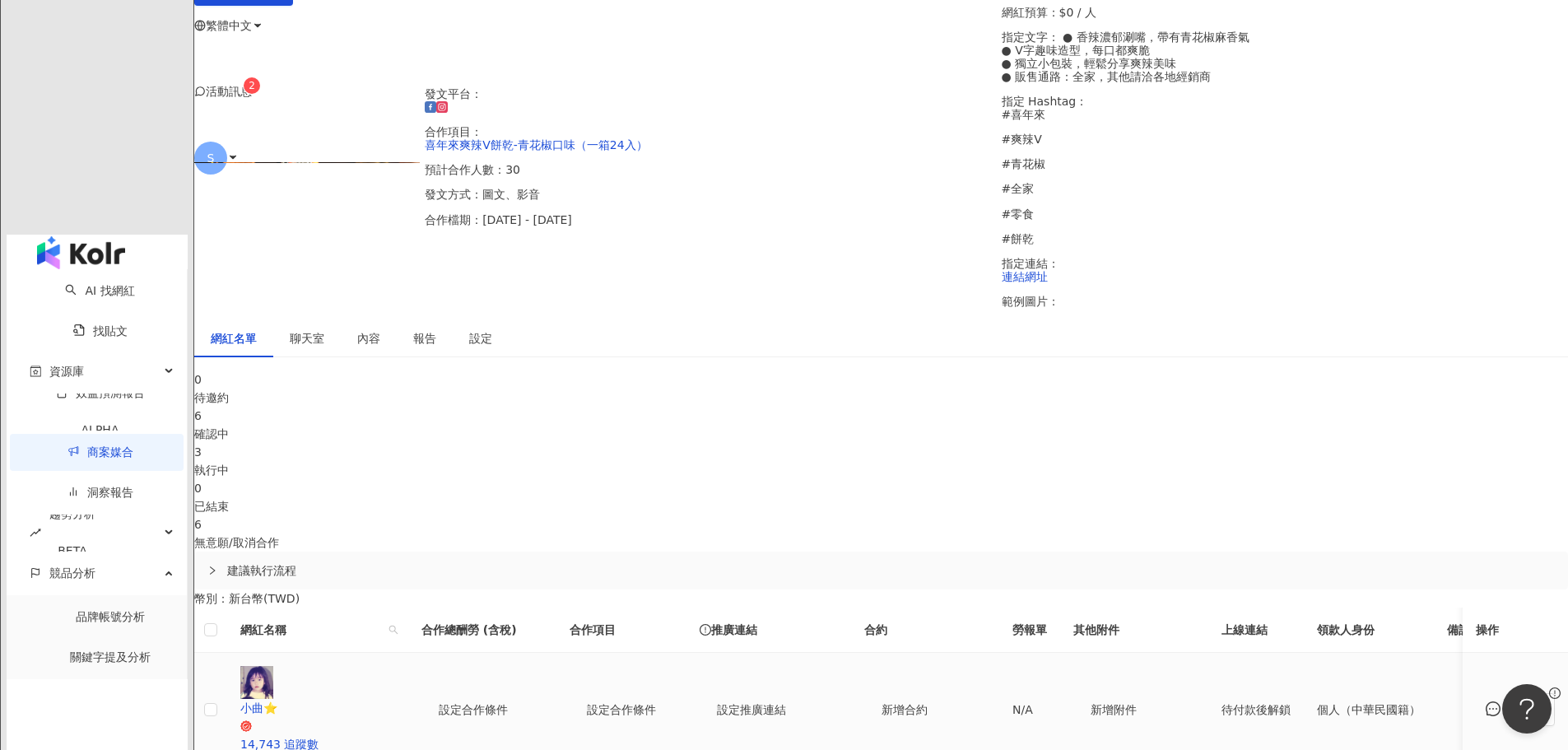
scroll to position [329, 0]
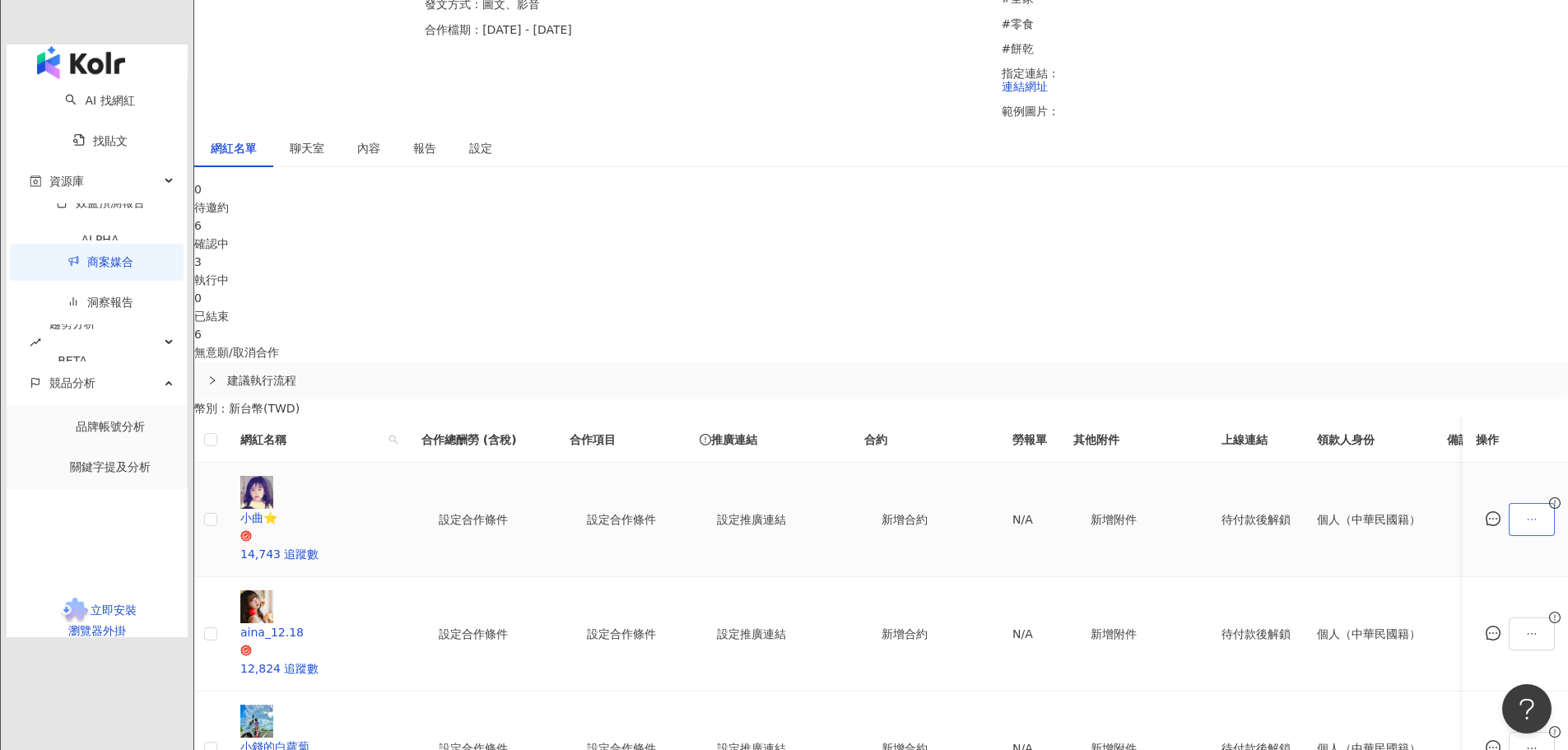
click at [1509, 503] on button "button" at bounding box center [1532, 520] width 46 height 33
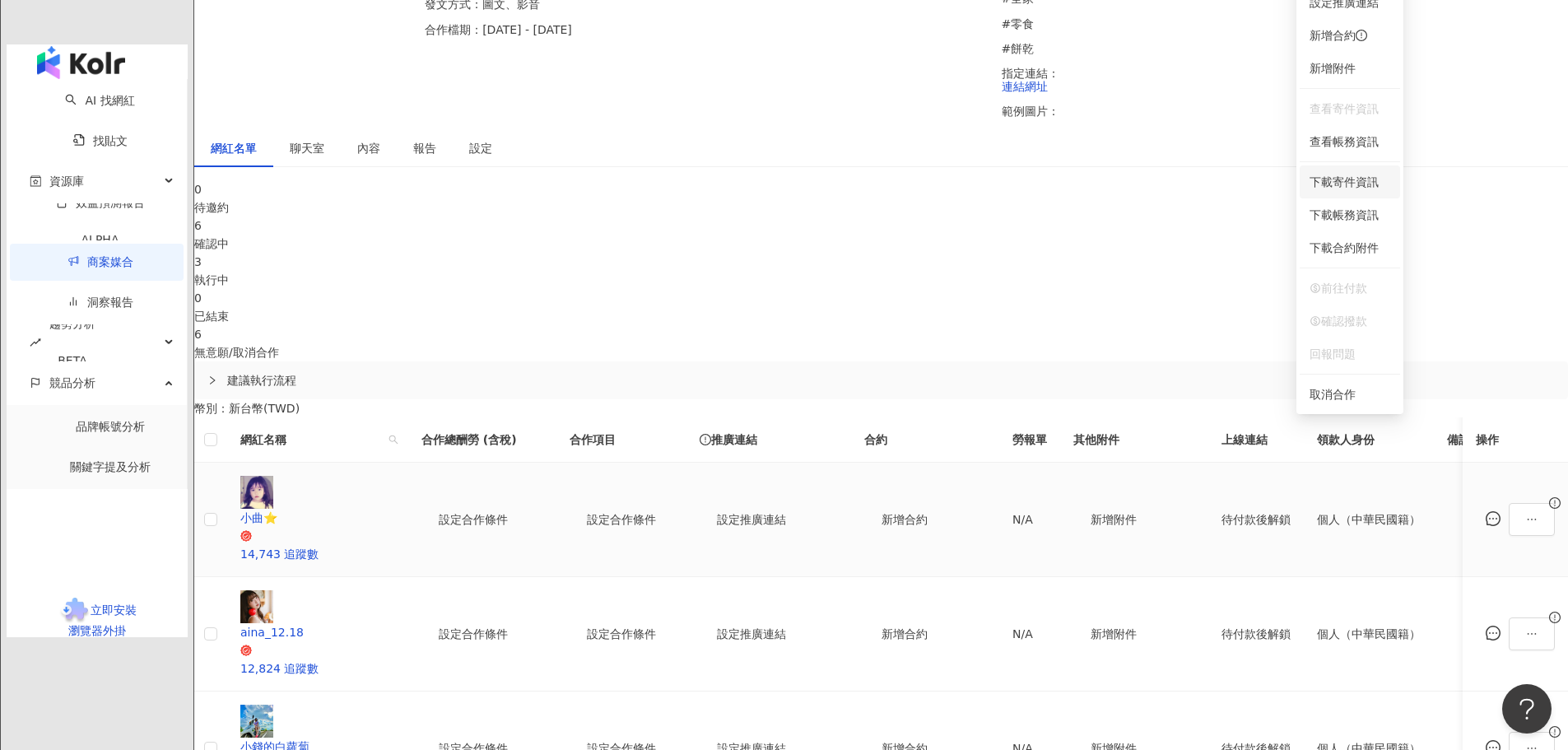
click at [1360, 183] on span "下載寄件資訊" at bounding box center [1350, 182] width 81 height 19
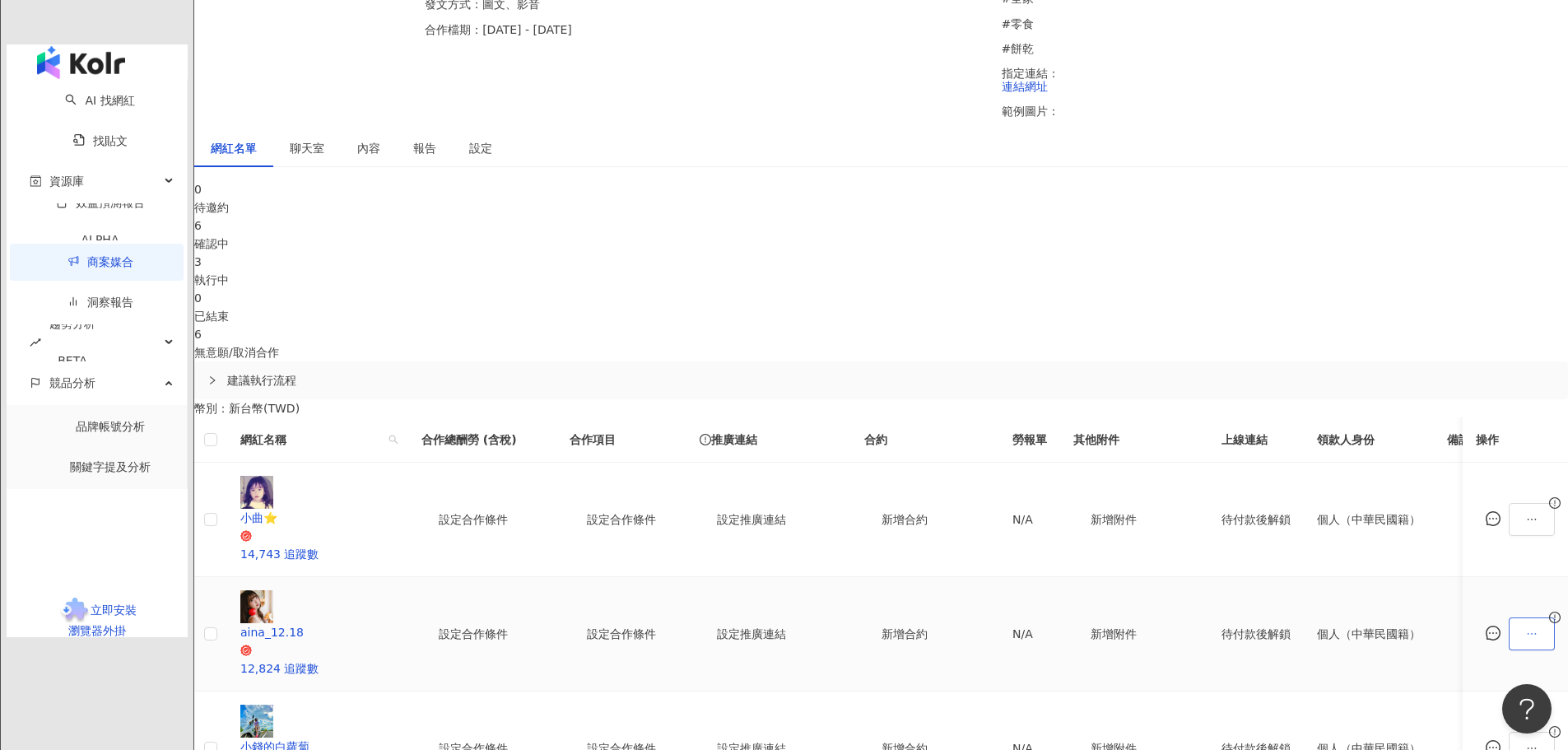
click at [1526, 628] on icon "ellipsis" at bounding box center [1532, 634] width 12 height 12
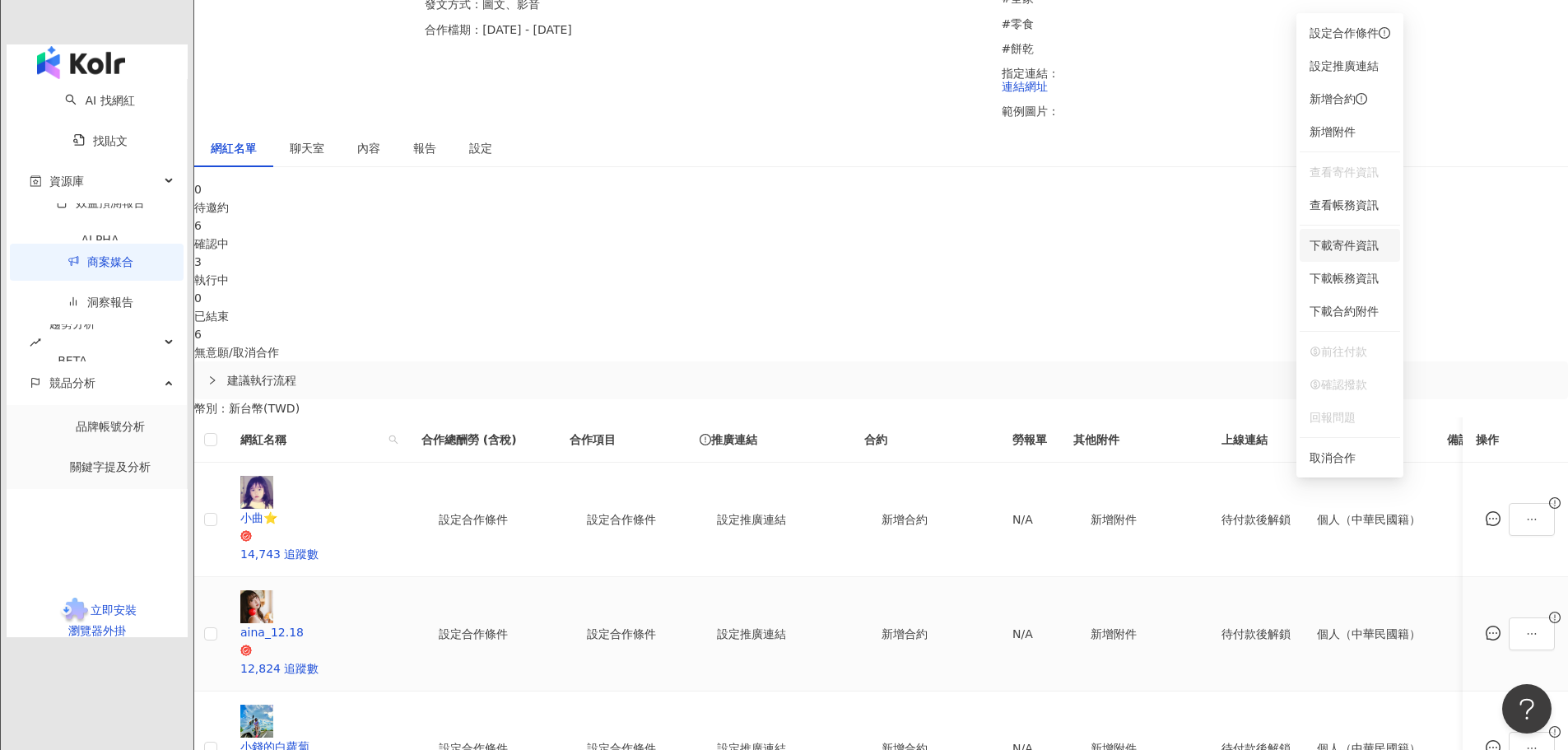
click at [1364, 244] on span "下載寄件資訊" at bounding box center [1350, 245] width 81 height 19
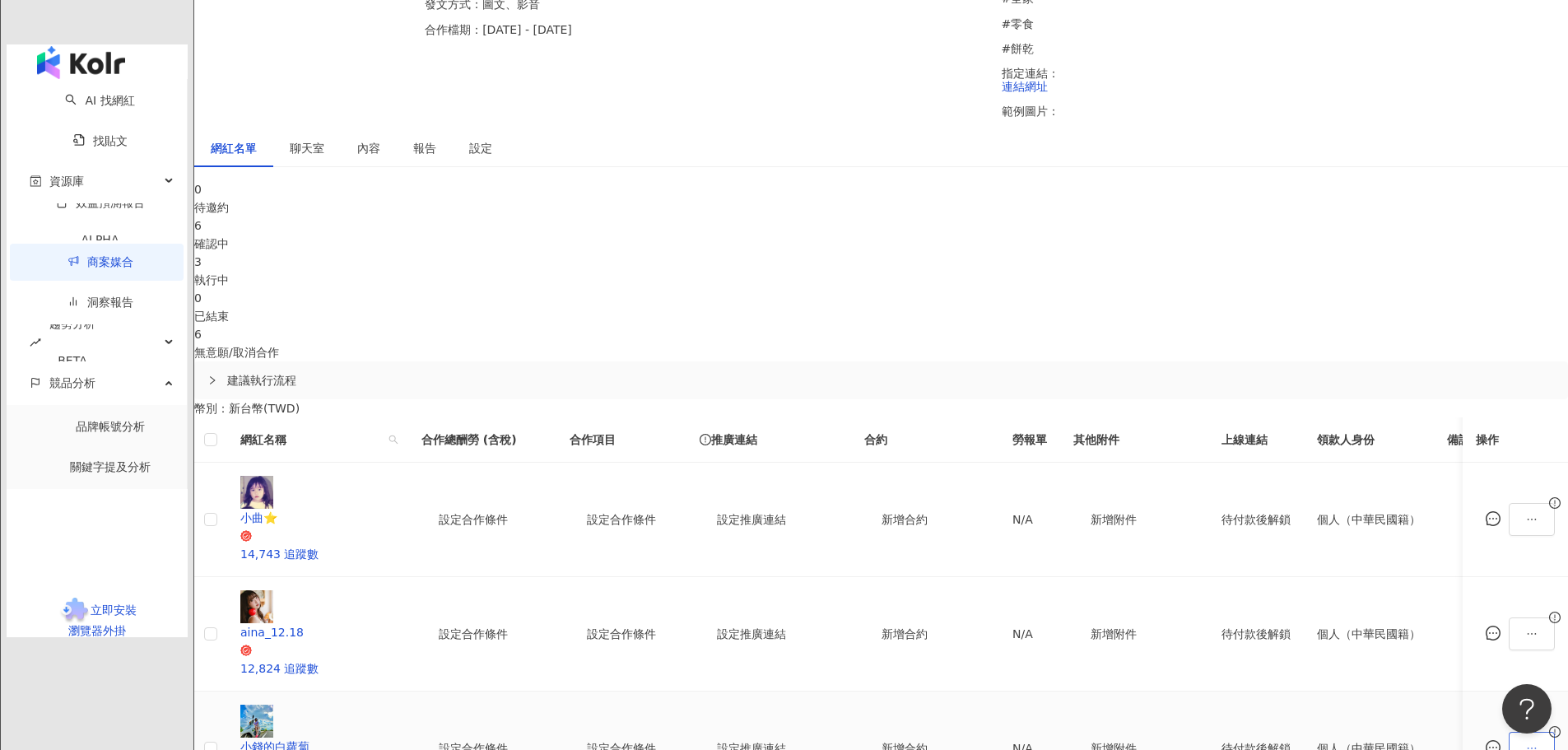
click at [1509, 732] on button "button" at bounding box center [1532, 749] width 46 height 33
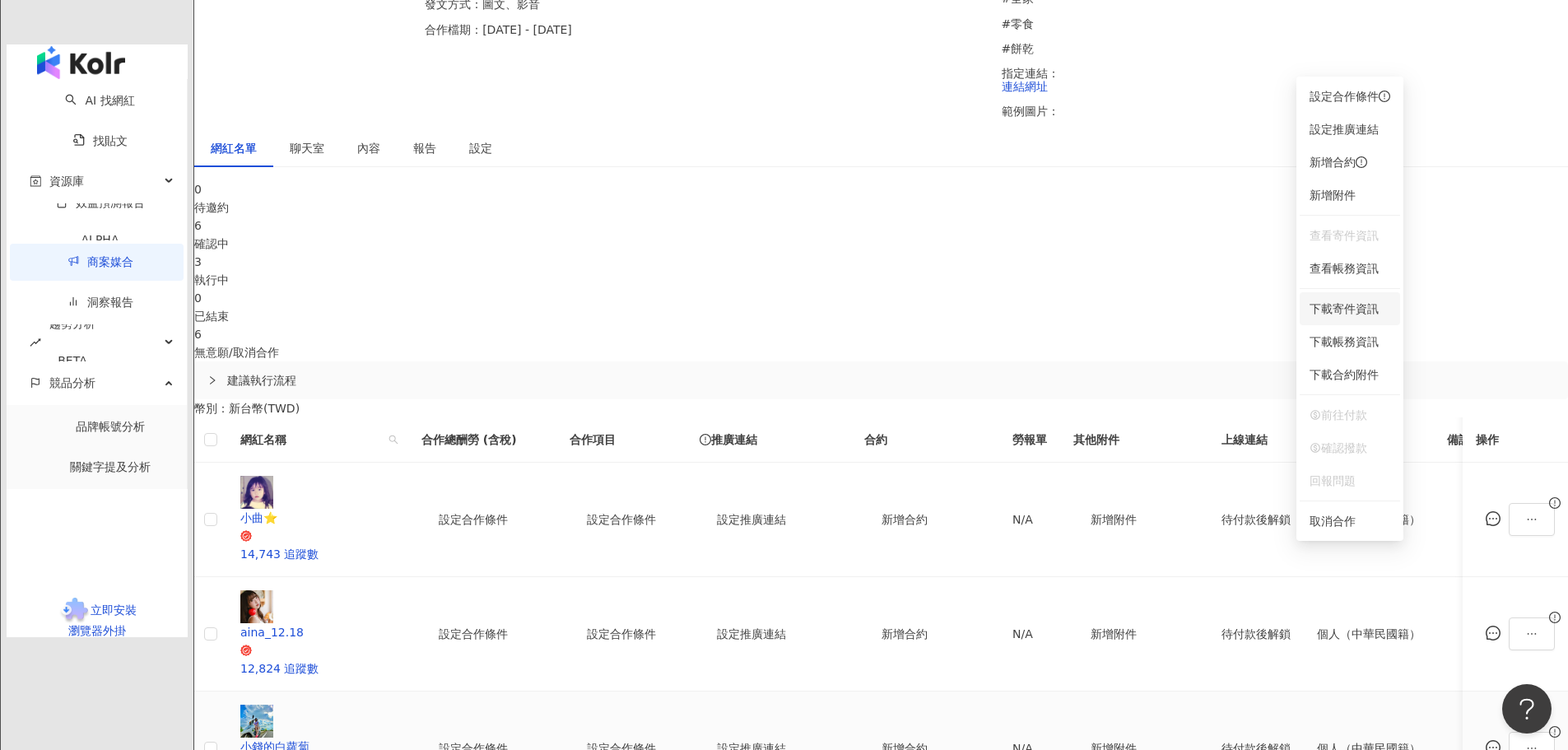
click at [1369, 315] on span "下載寄件資訊" at bounding box center [1350, 309] width 81 height 19
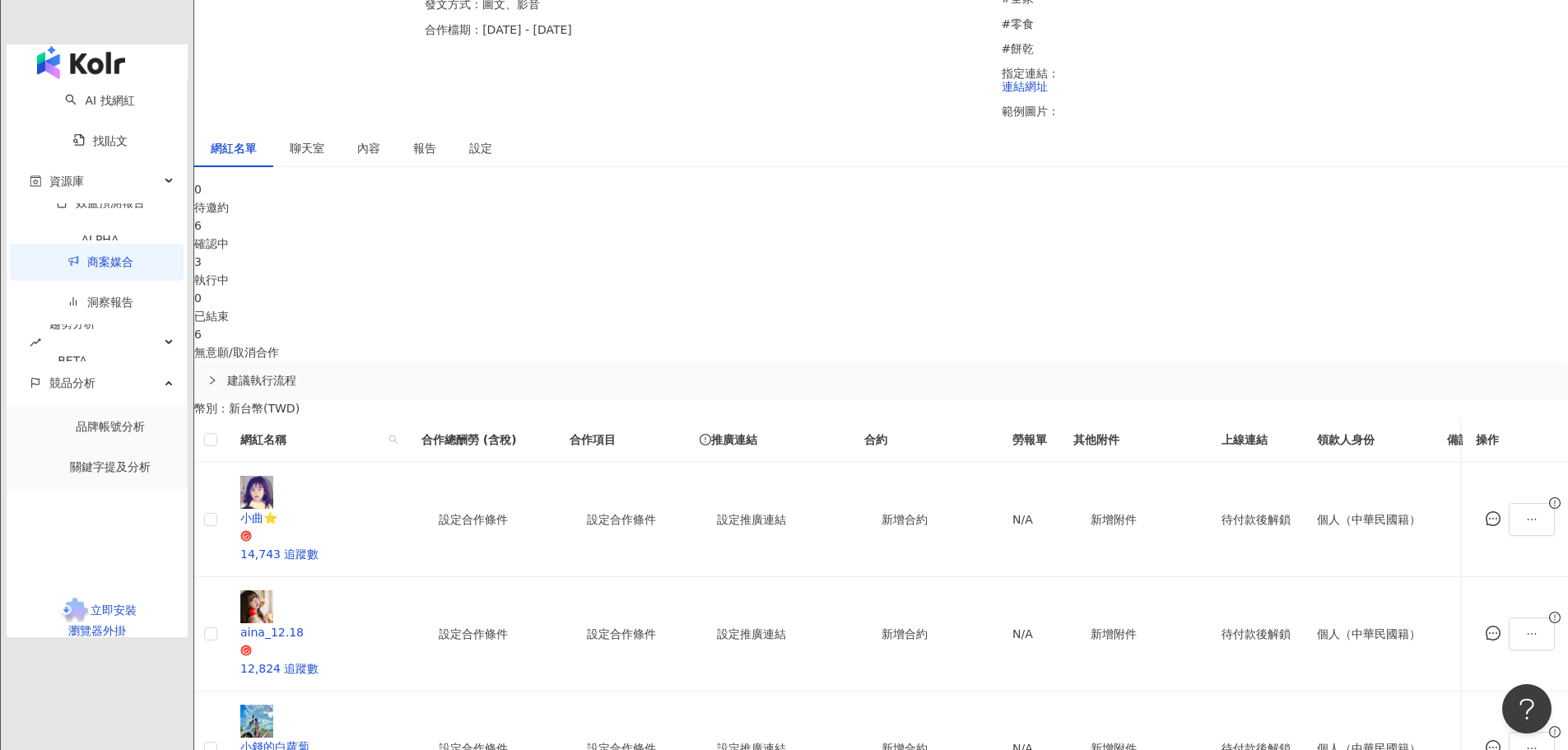
click at [84, 255] on link "商案媒合" at bounding box center [100, 261] width 65 height 13
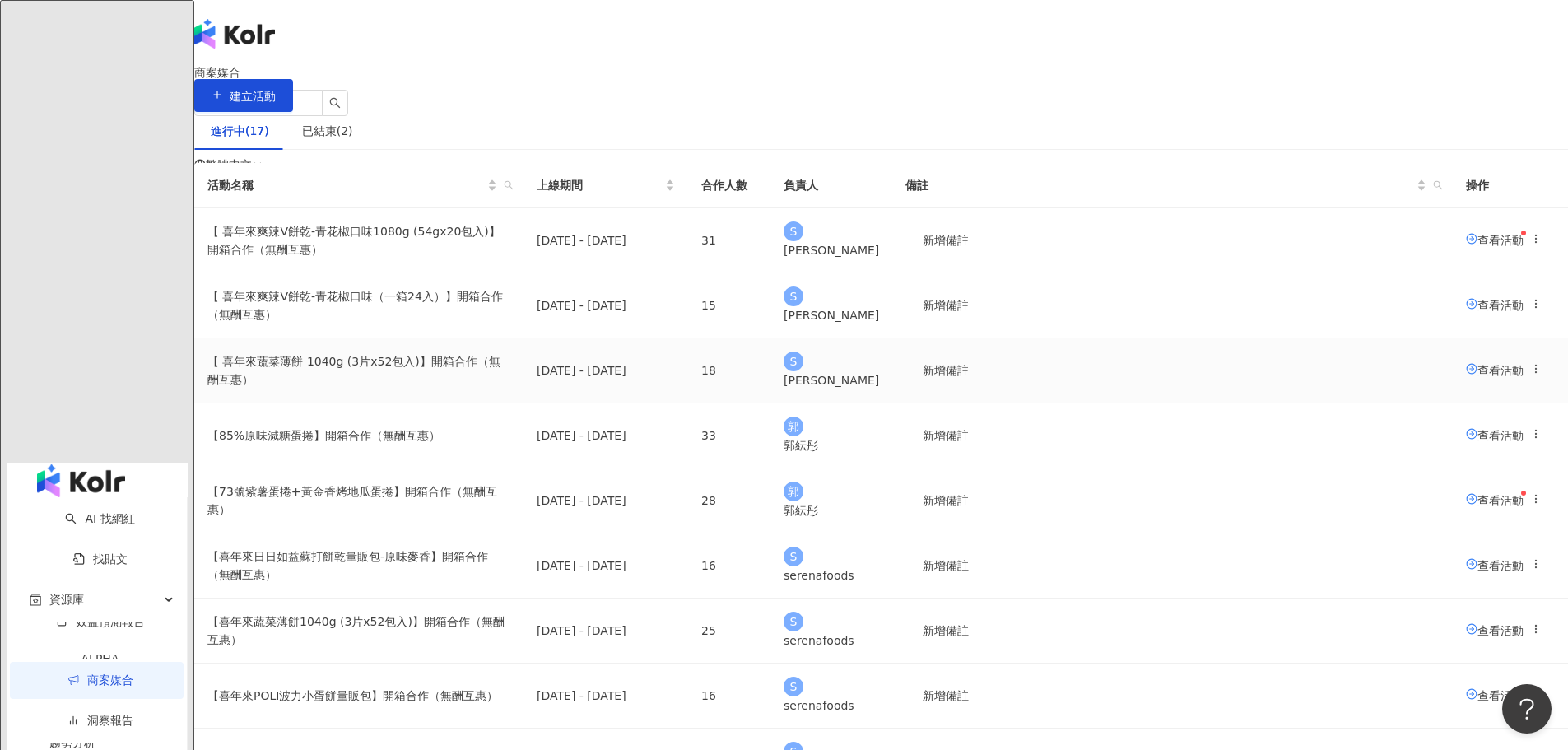
click at [1466, 376] on span "查看活動" at bounding box center [1495, 369] width 58 height 13
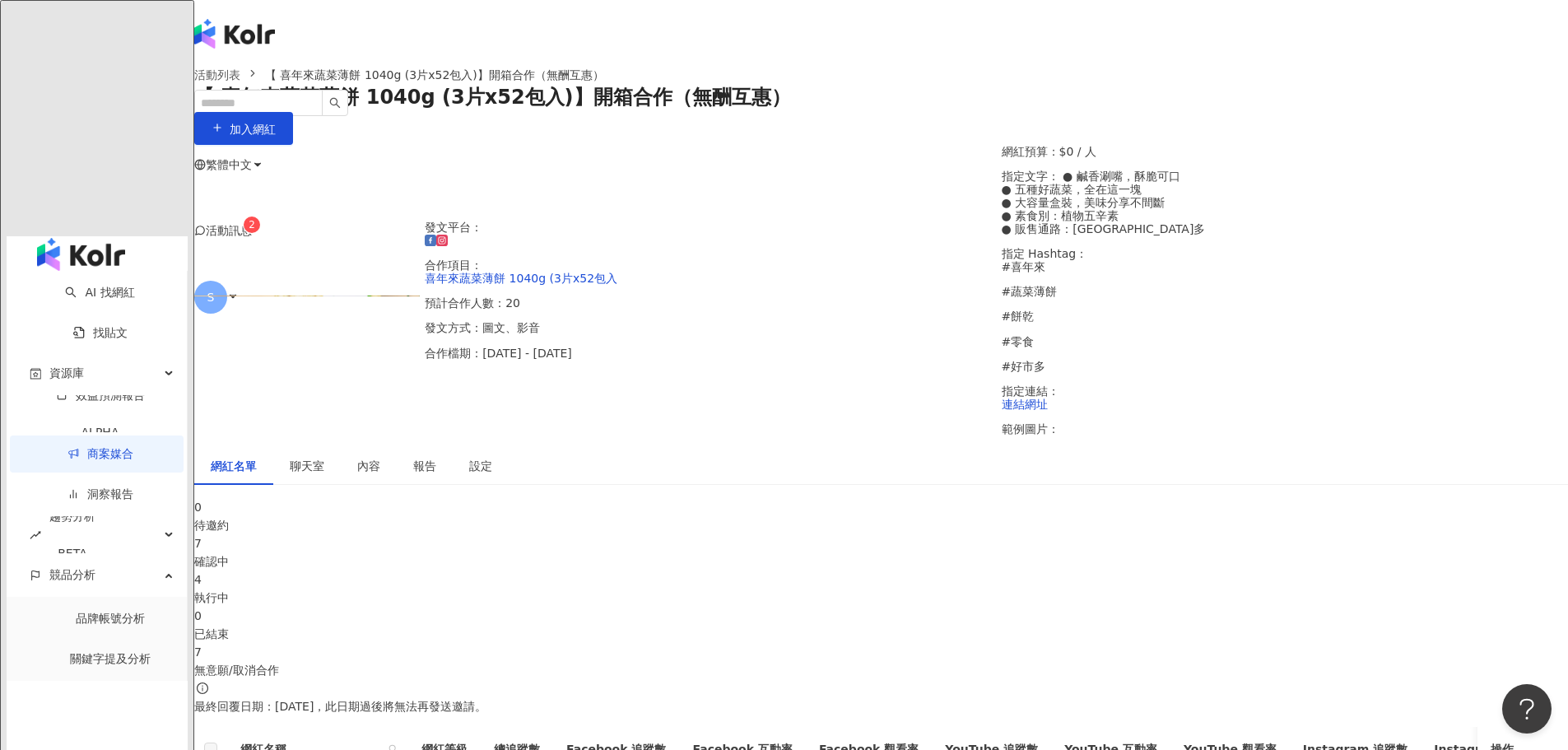
click at [846, 589] on div "執行中" at bounding box center [881, 598] width 1374 height 19
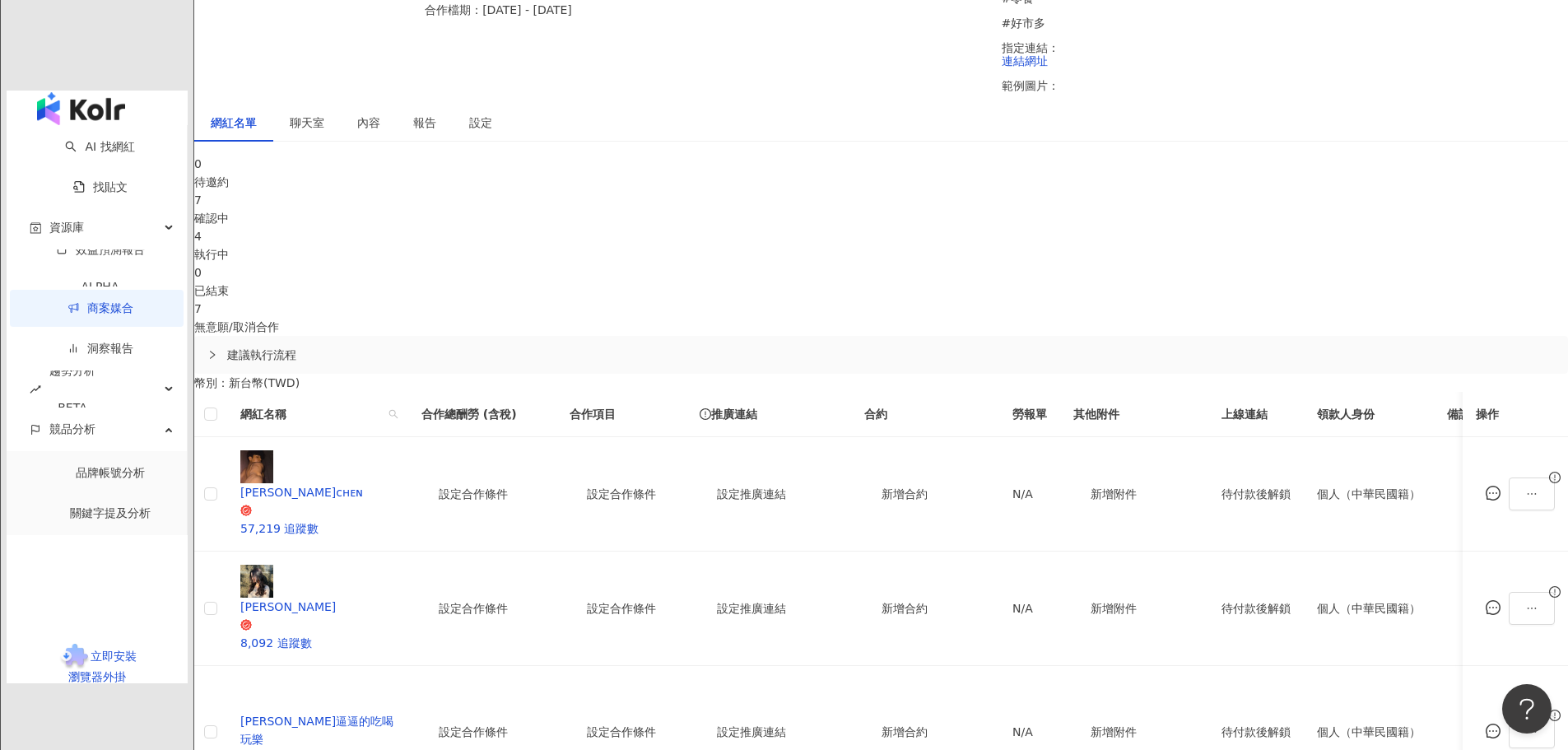
scroll to position [494, 0]
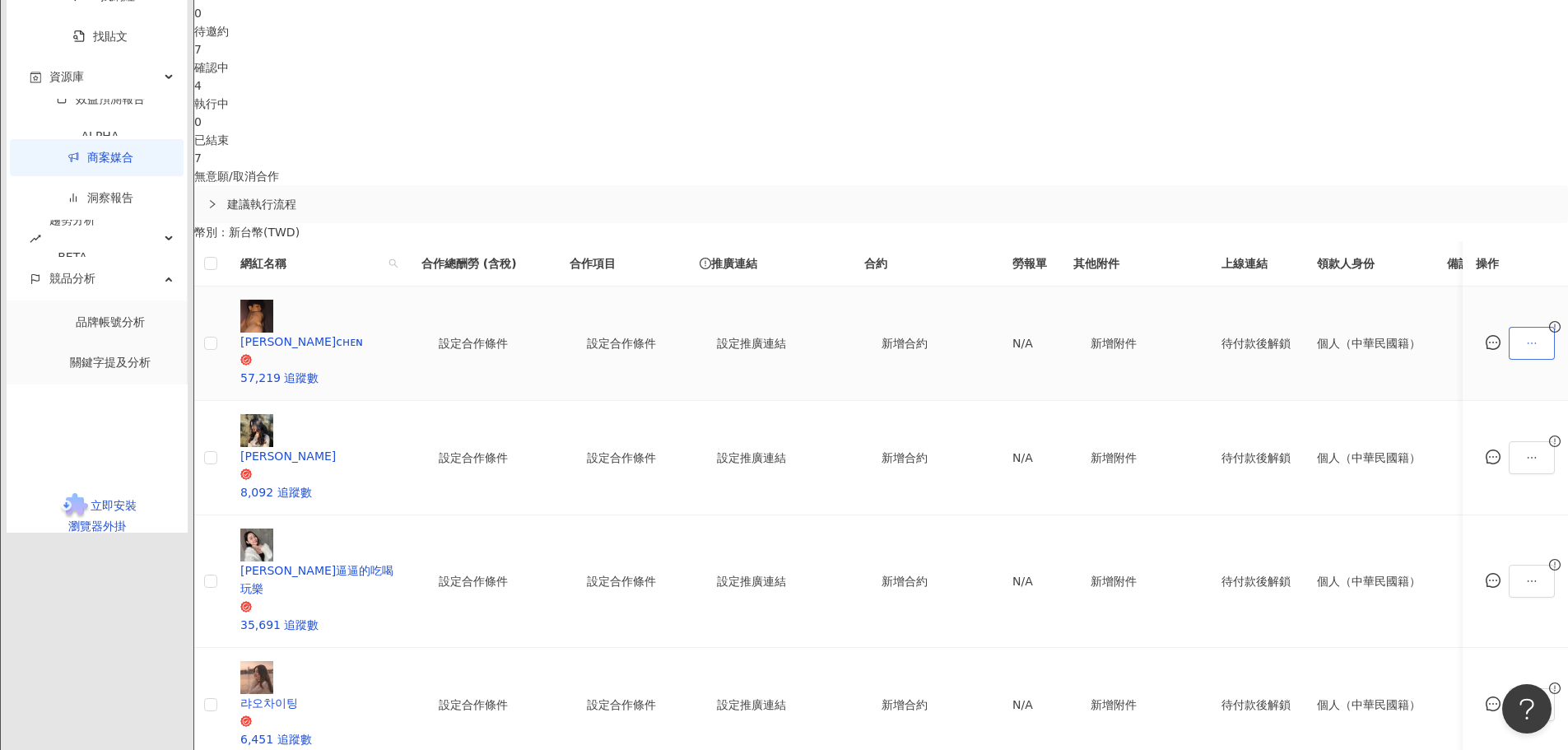
click at [1528, 343] on icon "ellipsis" at bounding box center [1532, 344] width 9 height 2
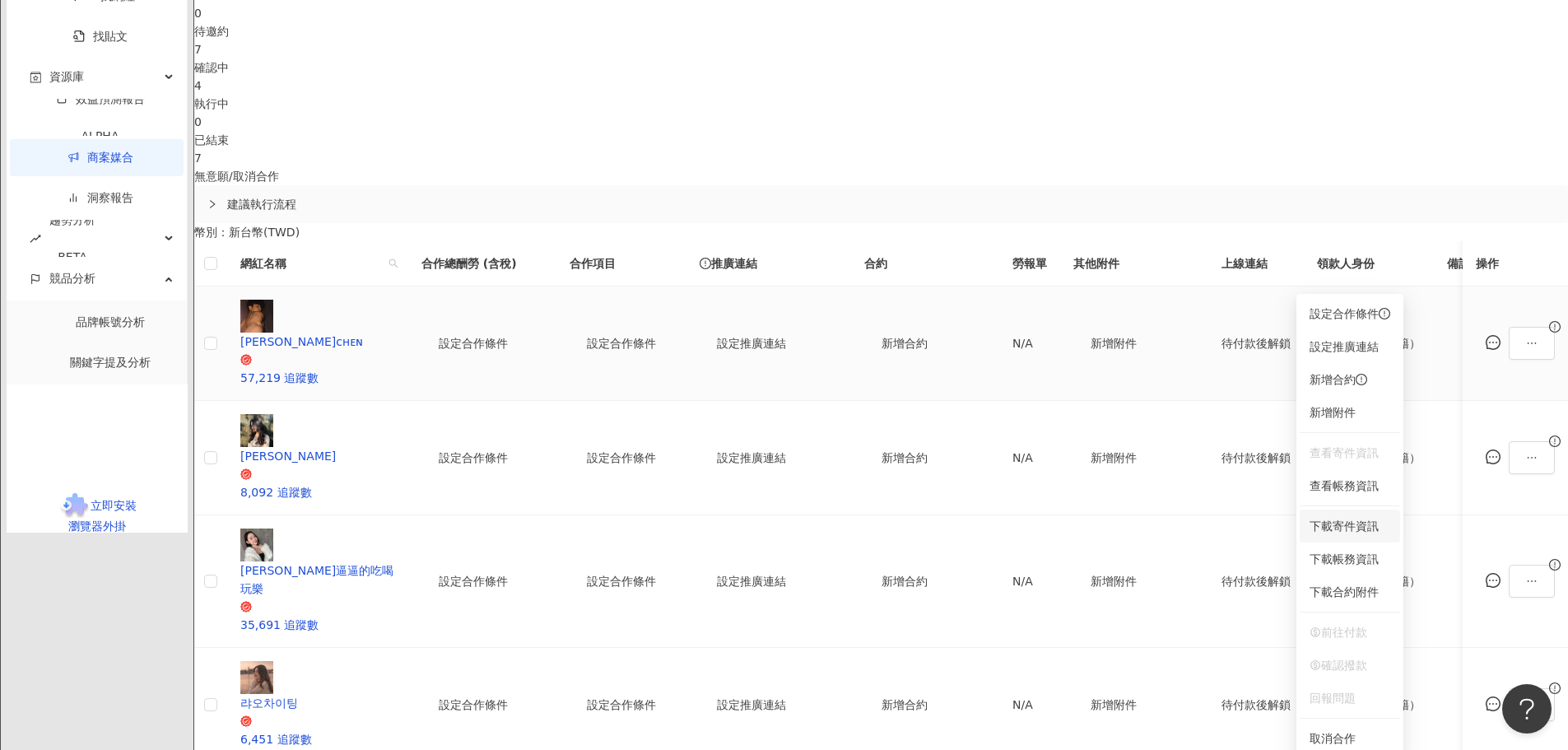
click at [1325, 518] on span "下載寄件資訊" at bounding box center [1350, 526] width 81 height 19
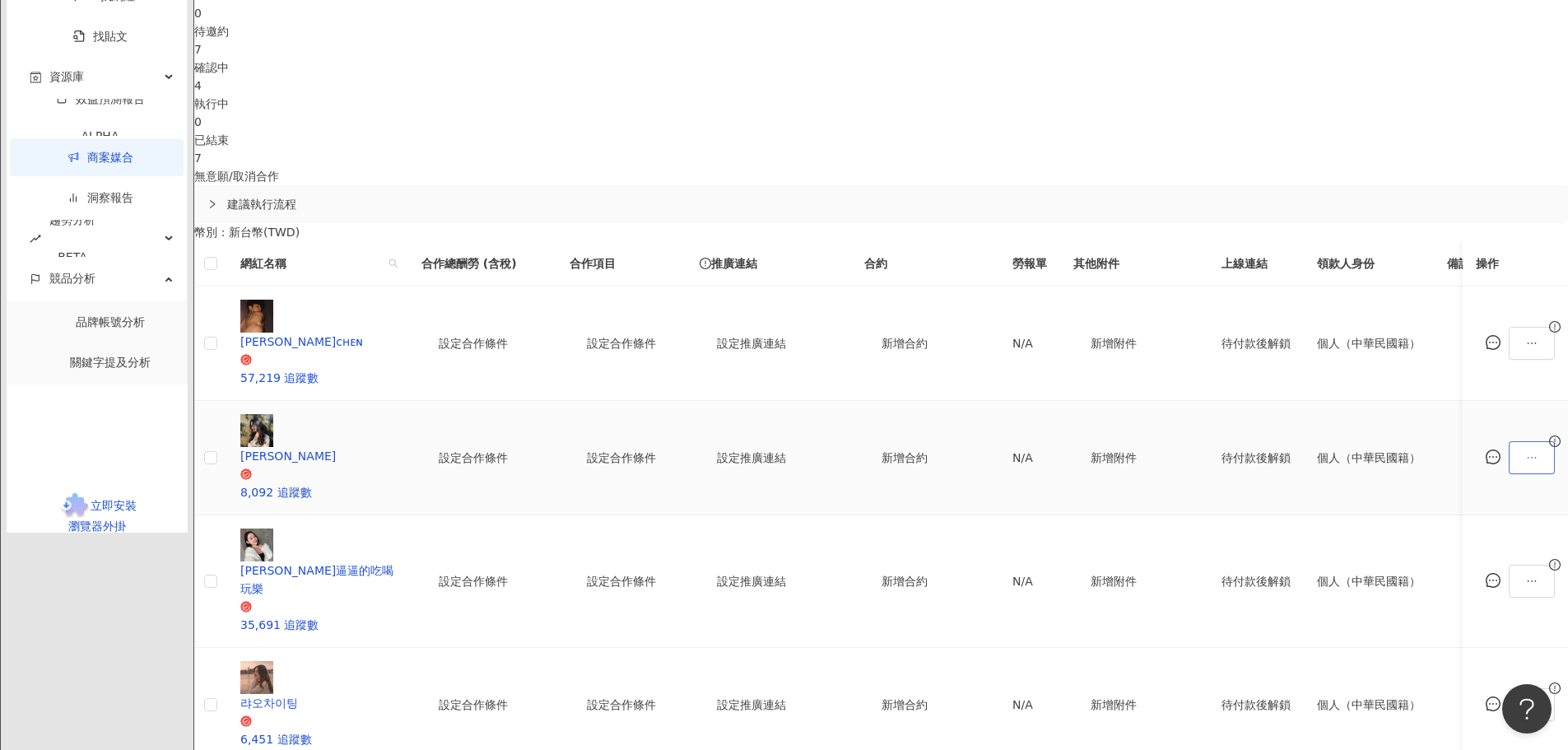
click at [1526, 452] on icon "ellipsis" at bounding box center [1532, 458] width 12 height 12
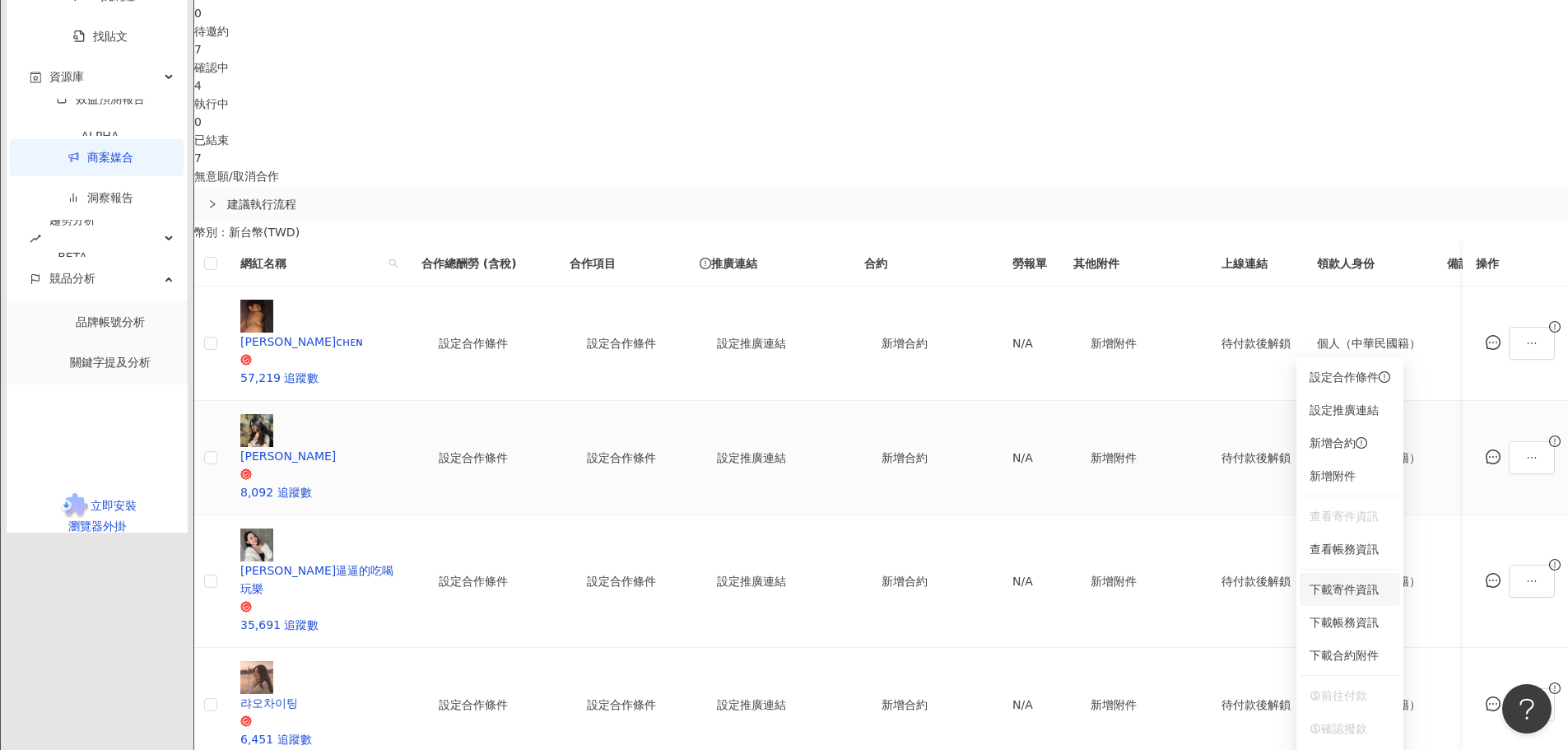
click at [1337, 596] on span "下載寄件資訊" at bounding box center [1350, 589] width 81 height 19
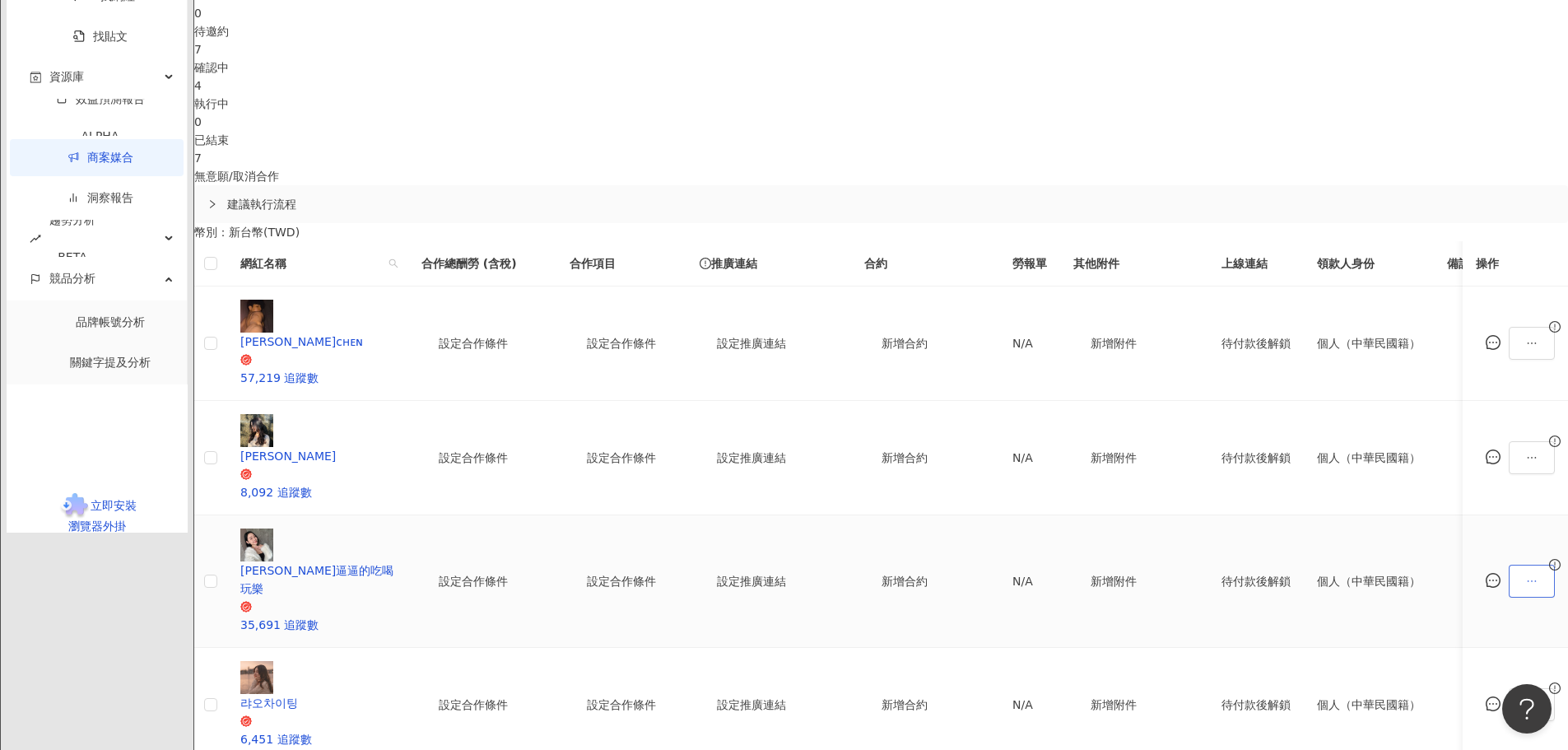
click at [1509, 564] on button "button" at bounding box center [1532, 581] width 46 height 33
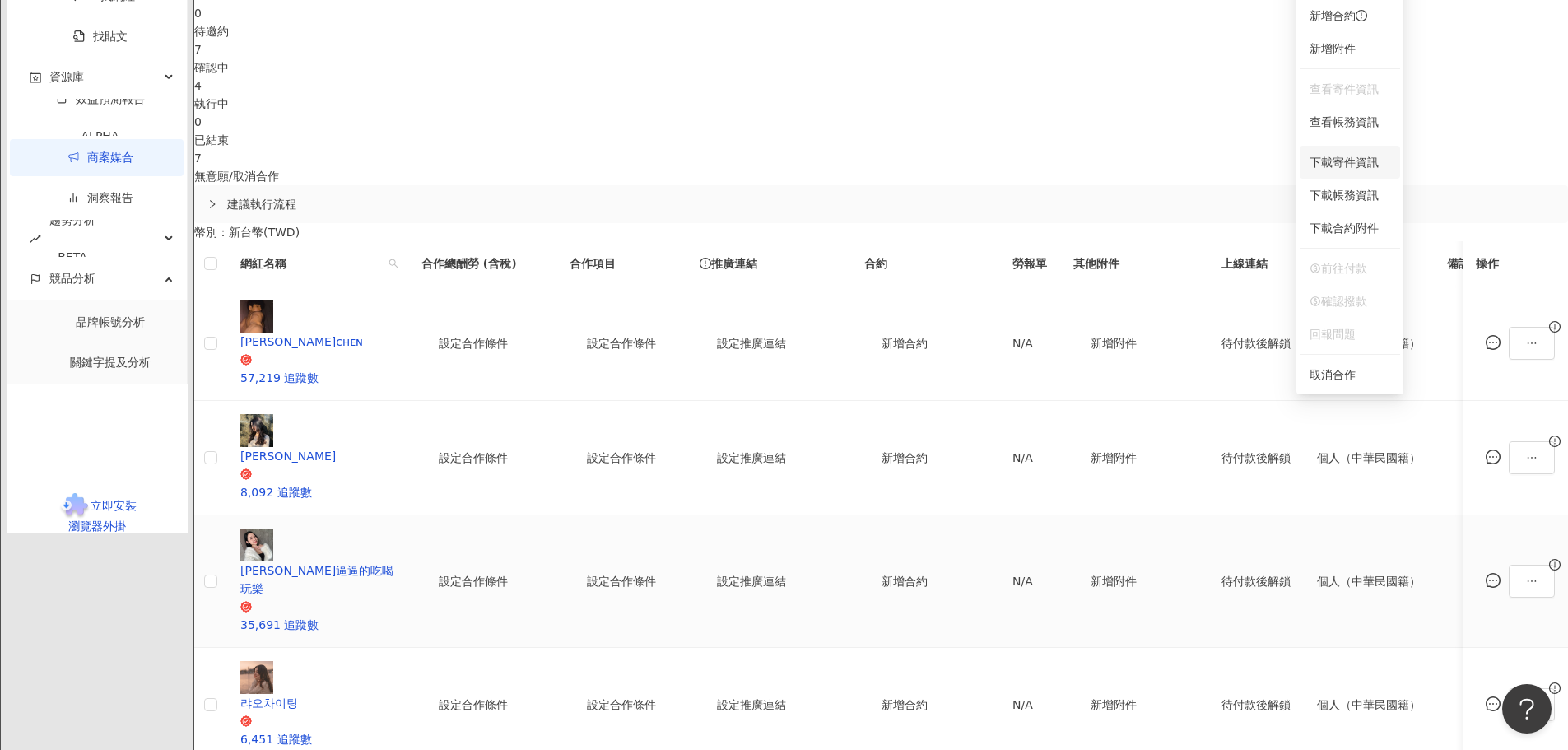
click at [1354, 171] on span "下載寄件資訊" at bounding box center [1350, 162] width 81 height 19
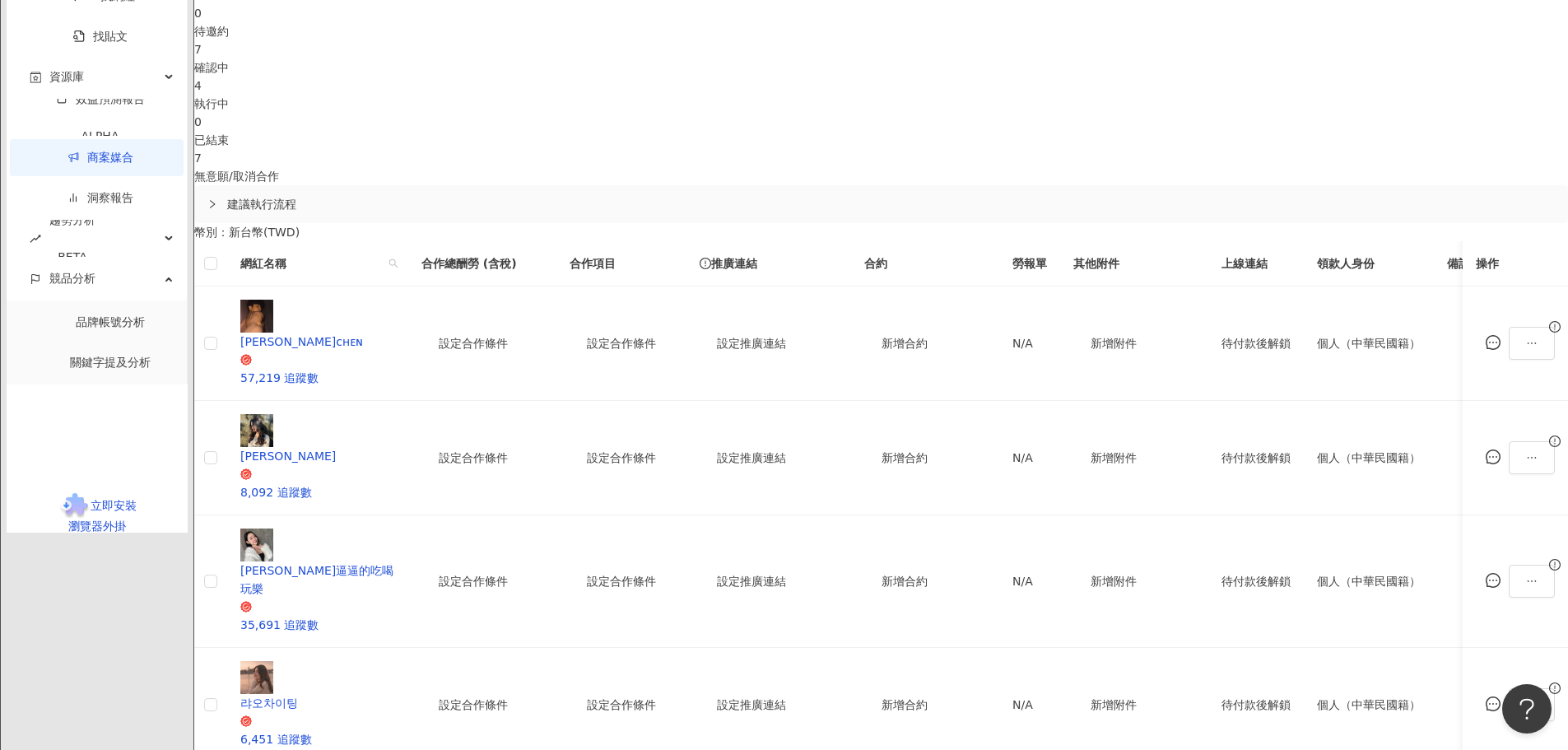
click at [83, 164] on link "商案媒合" at bounding box center [100, 156] width 65 height 13
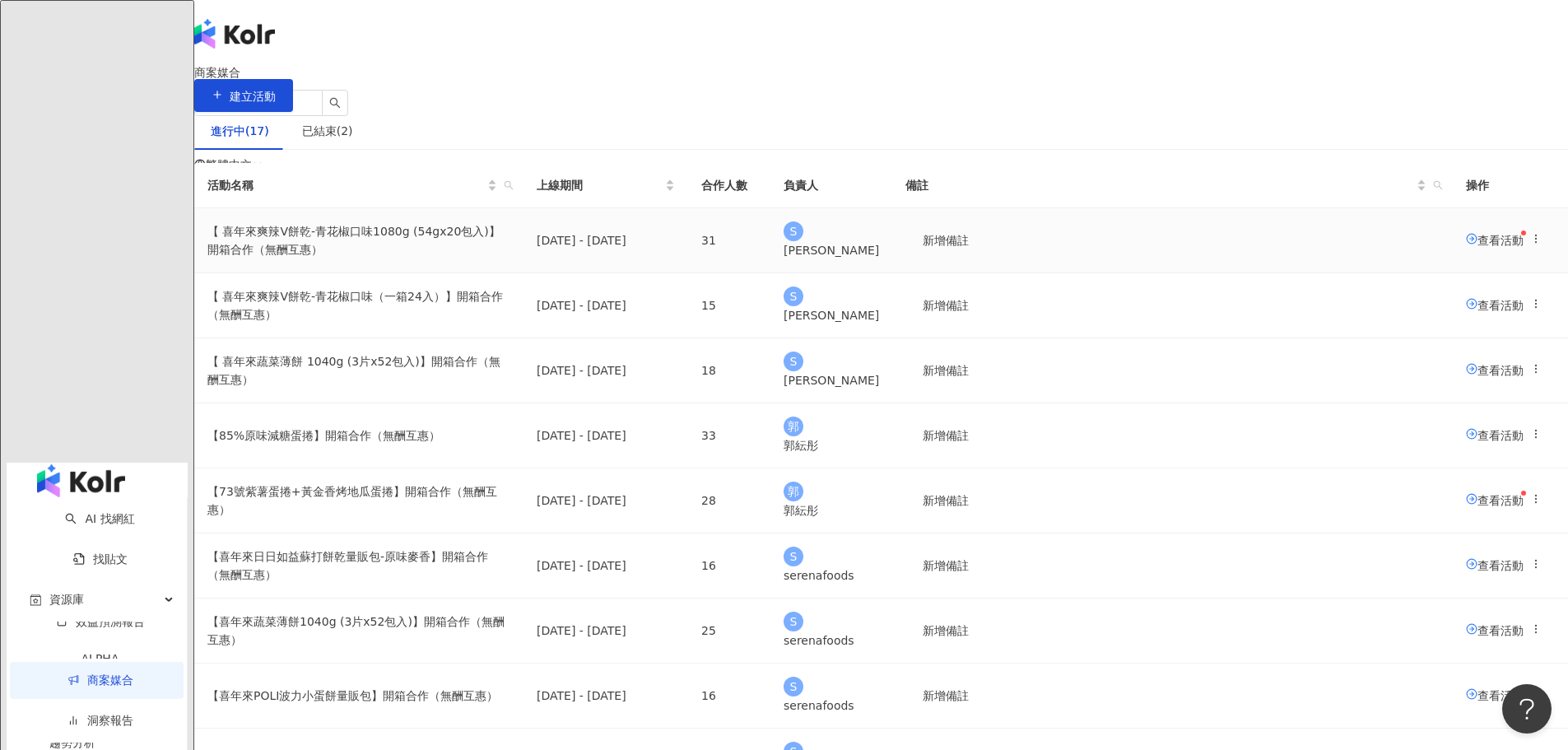
click at [1466, 246] on span "查看活動" at bounding box center [1495, 239] width 58 height 13
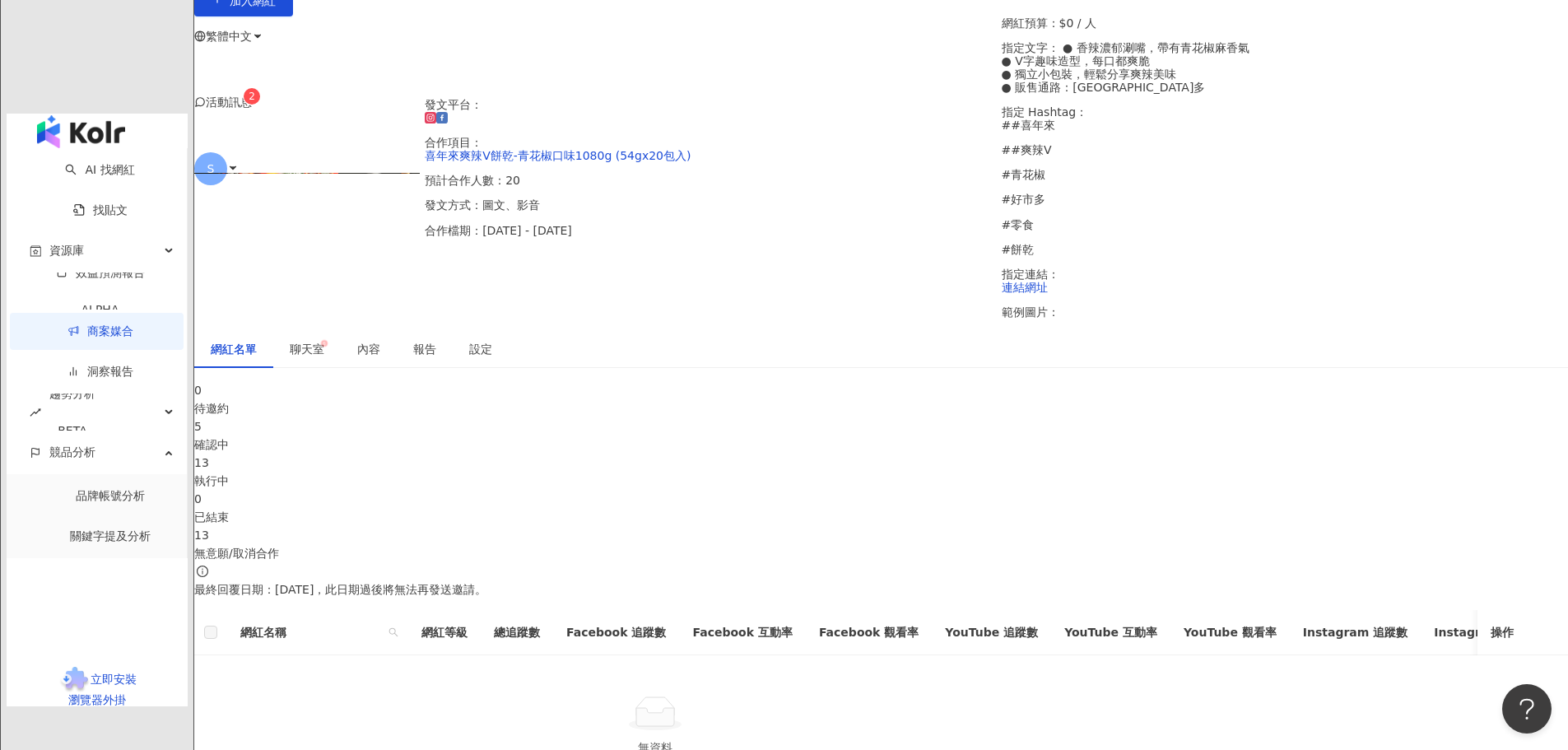
scroll to position [247, 0]
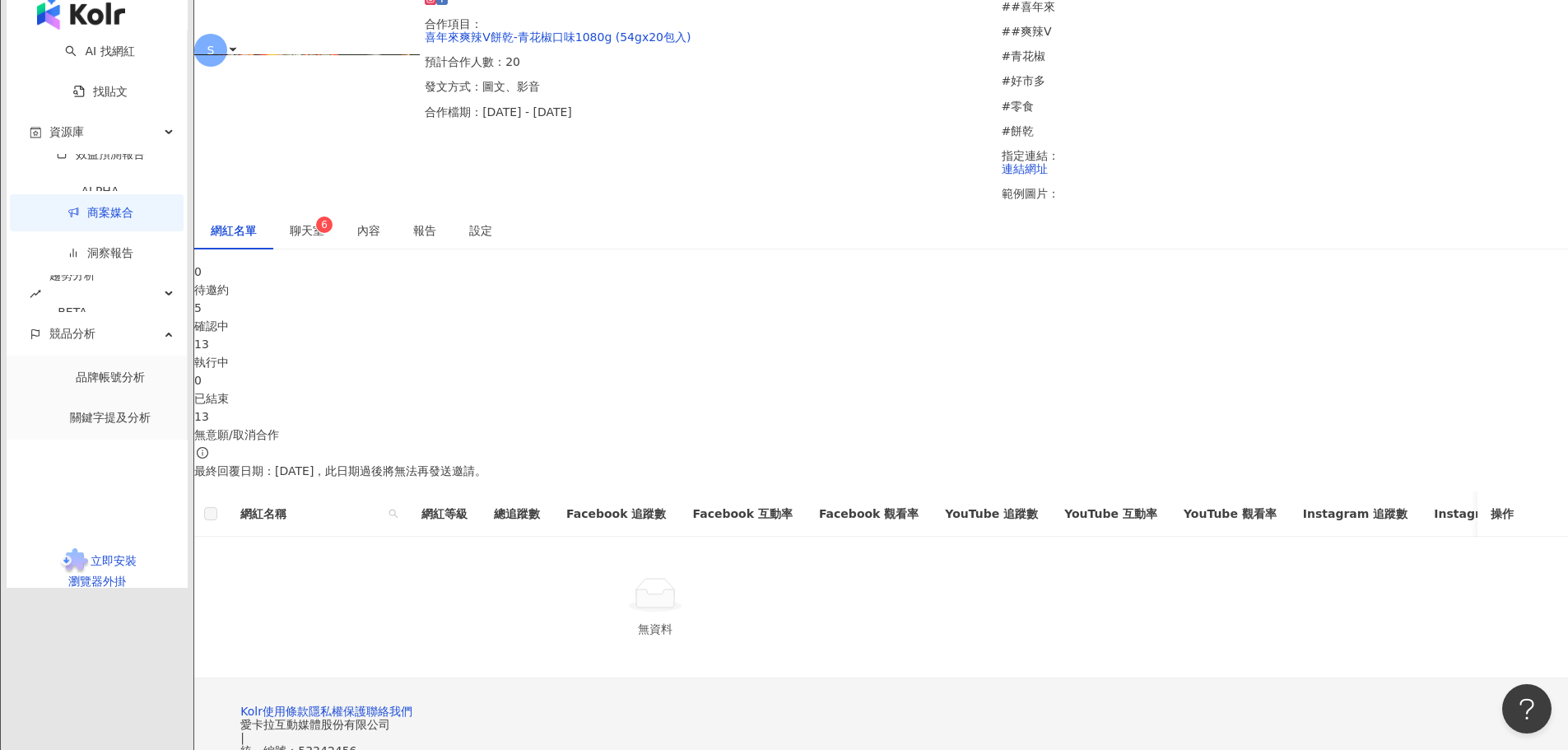
click at [887, 335] on div "13 執行中" at bounding box center [881, 353] width 1374 height 36
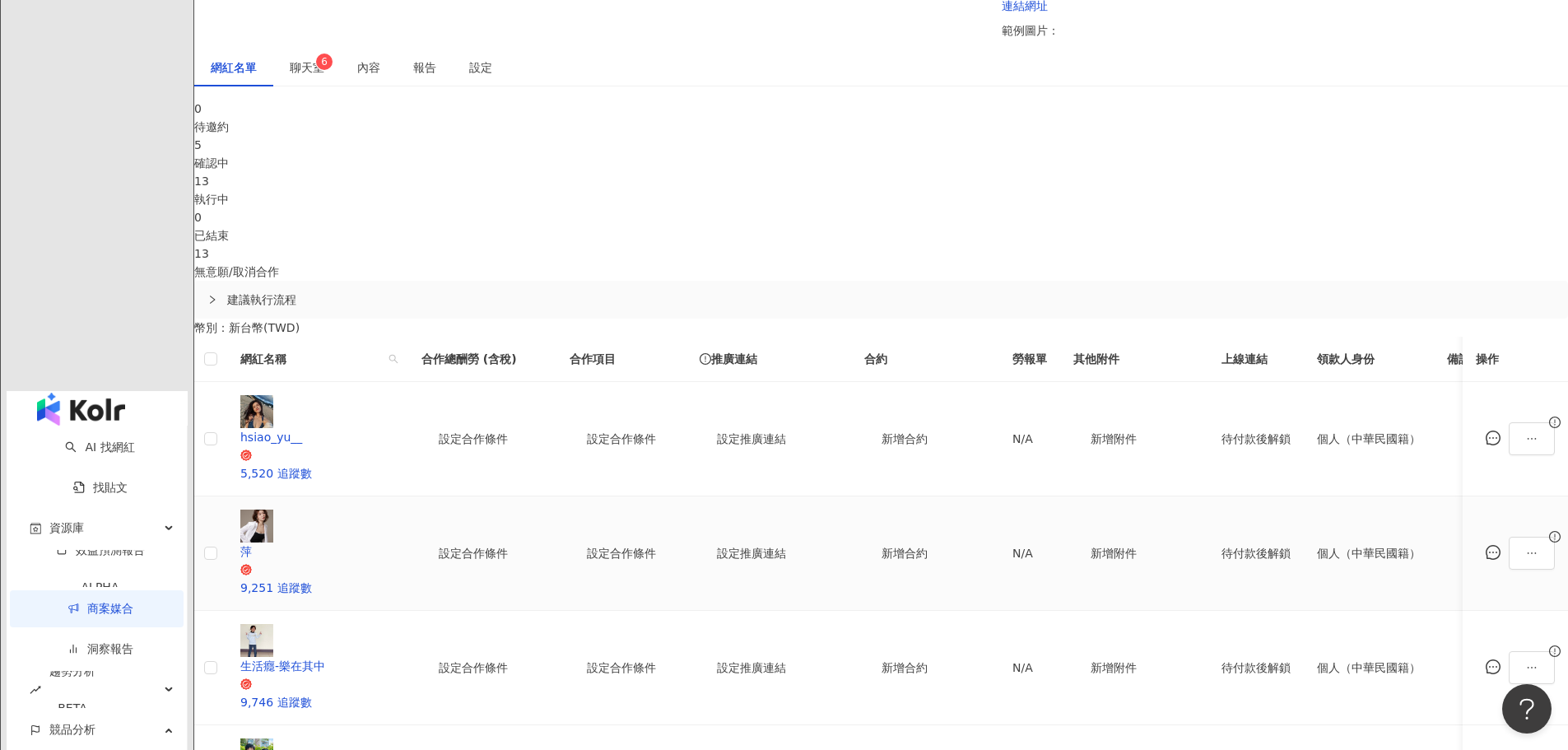
scroll to position [412, 0]
click at [1526, 432] on icon "ellipsis" at bounding box center [1532, 438] width 12 height 12
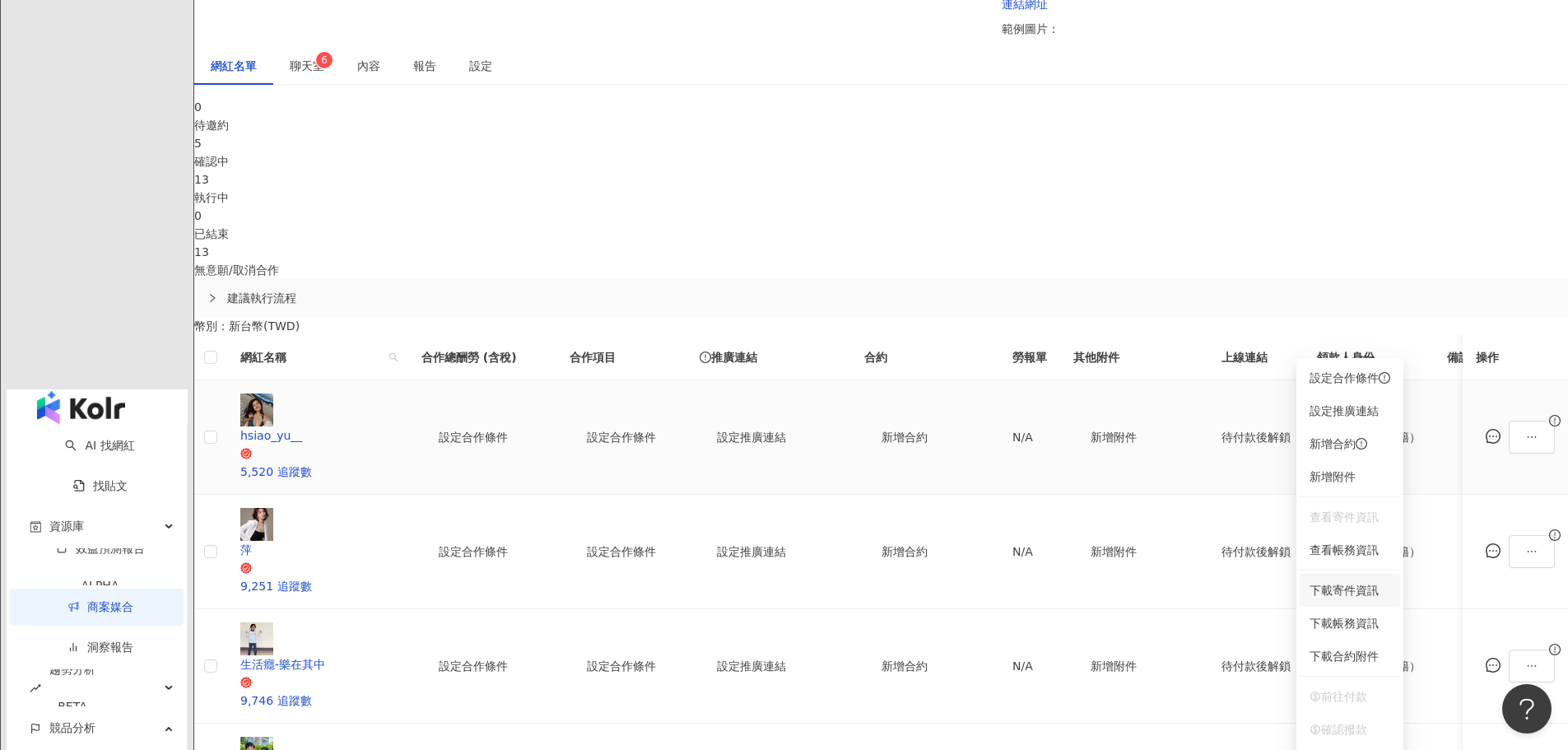
click at [1364, 595] on span "下載寄件資訊" at bounding box center [1350, 590] width 81 height 19
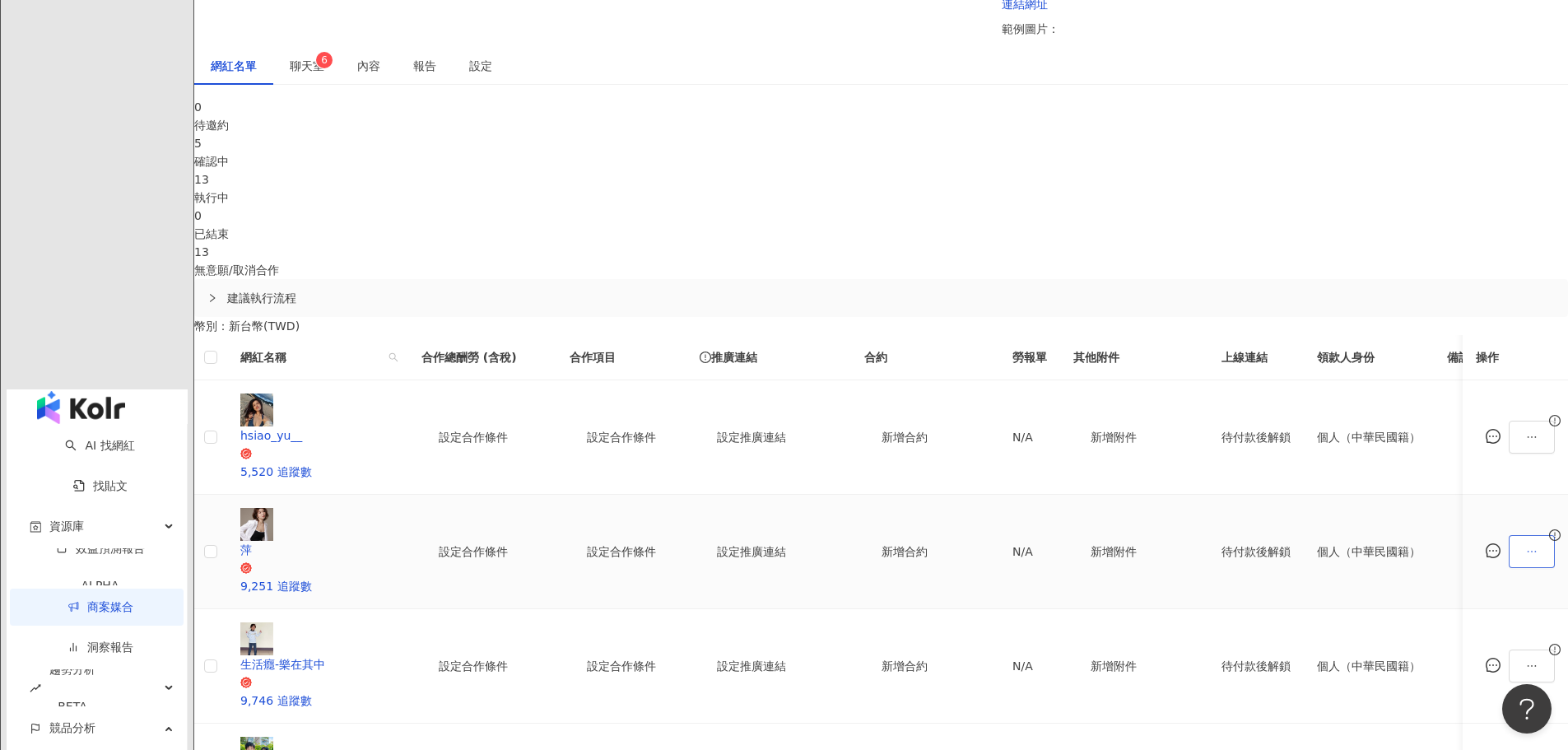
click at [1509, 535] on button "button" at bounding box center [1532, 552] width 46 height 33
click at [1359, 155] on span "下載寄件資訊" at bounding box center [1350, 163] width 81 height 19
click at [1526, 660] on icon "ellipsis" at bounding box center [1532, 666] width 12 height 12
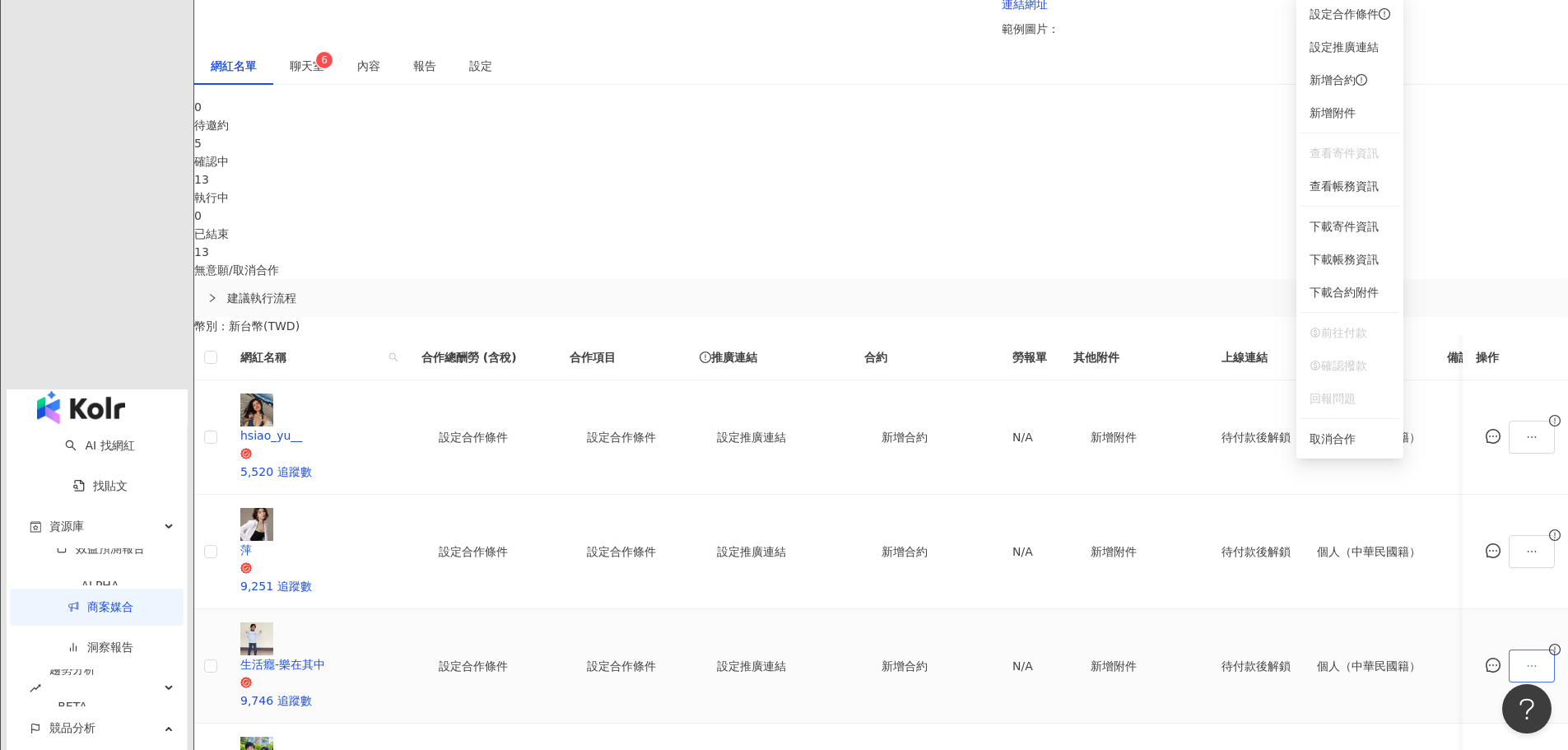
click at [1526, 660] on icon "ellipsis" at bounding box center [1532, 666] width 12 height 12
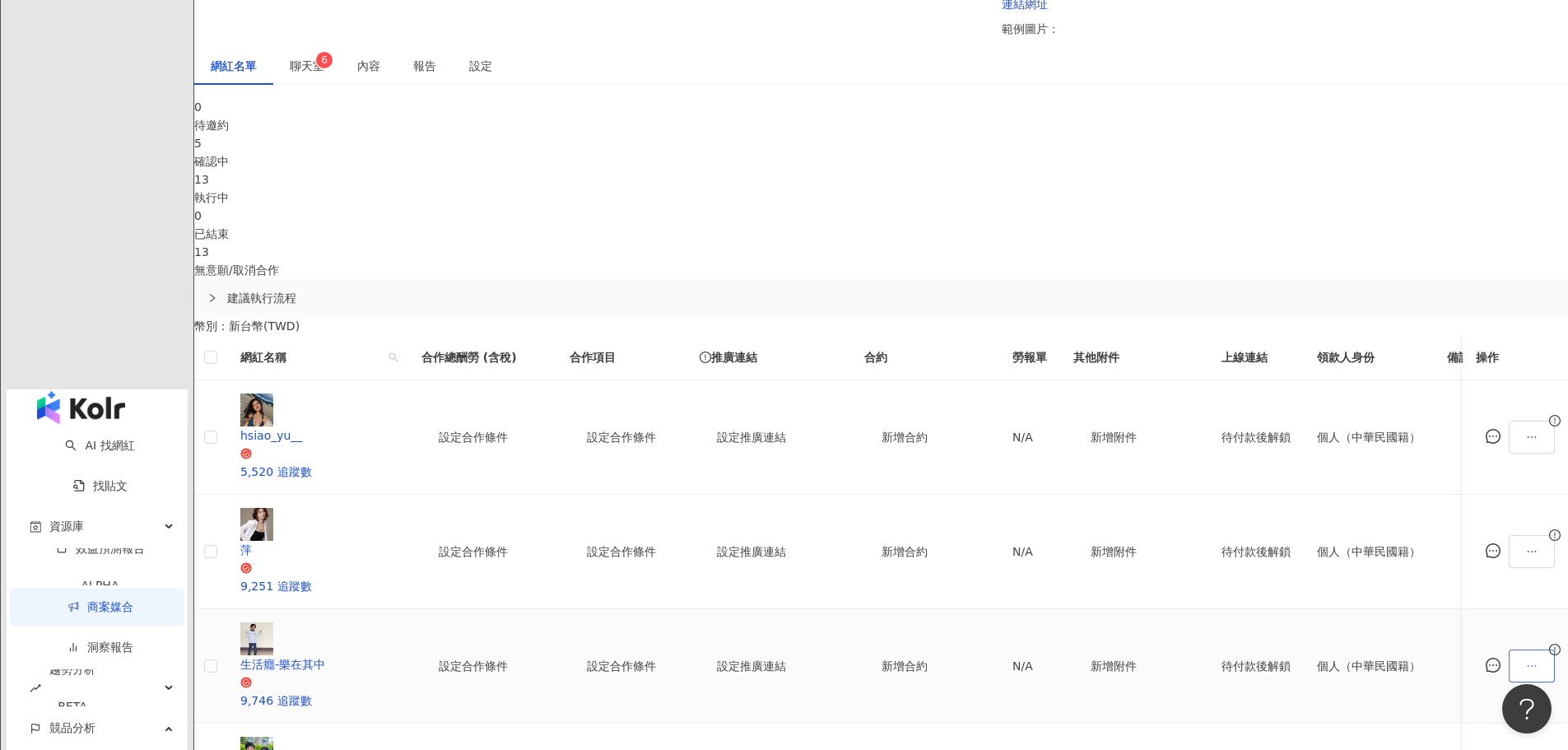
click at [1526, 660] on icon "ellipsis" at bounding box center [1532, 666] width 12 height 12
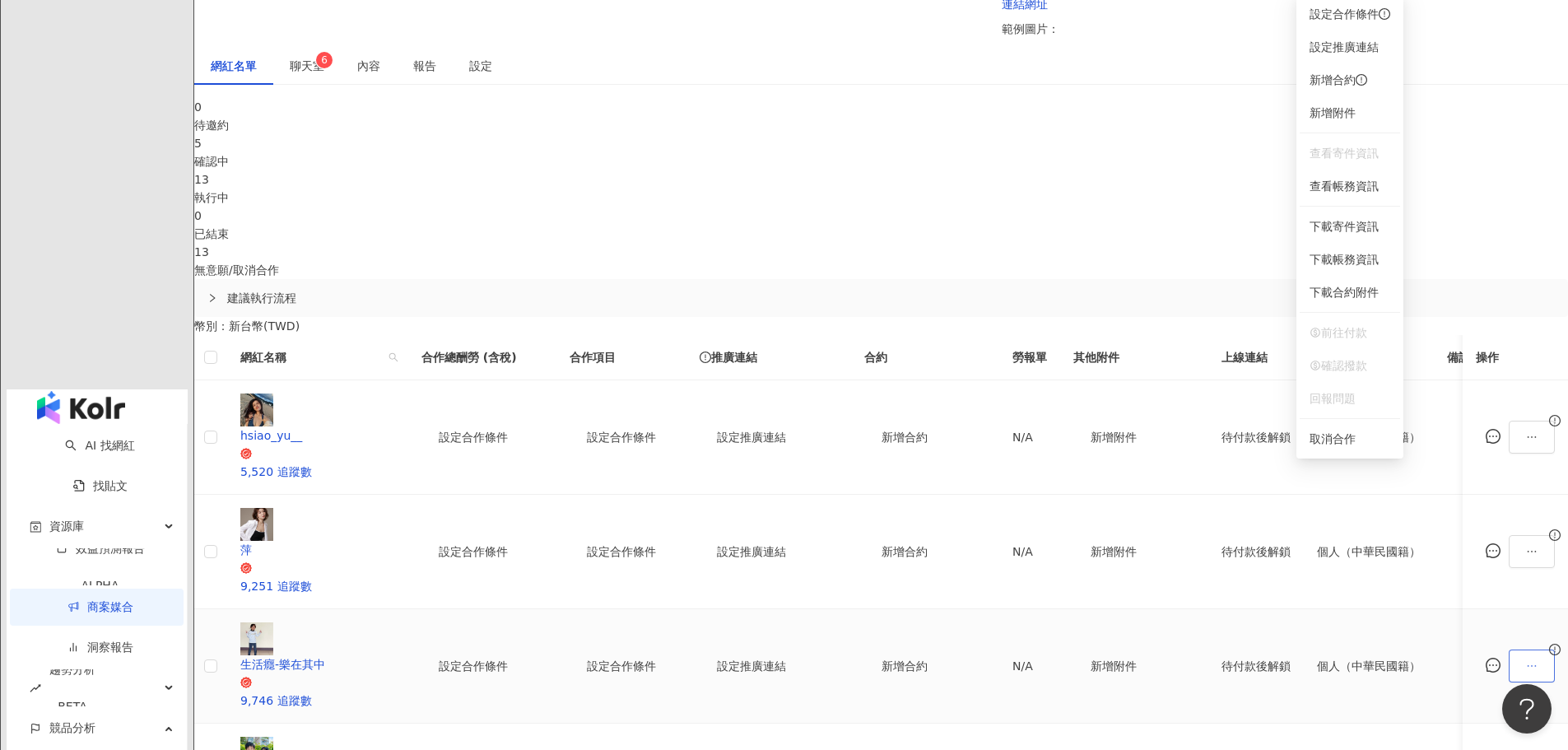
click at [1526, 660] on icon "ellipsis" at bounding box center [1532, 666] width 12 height 12
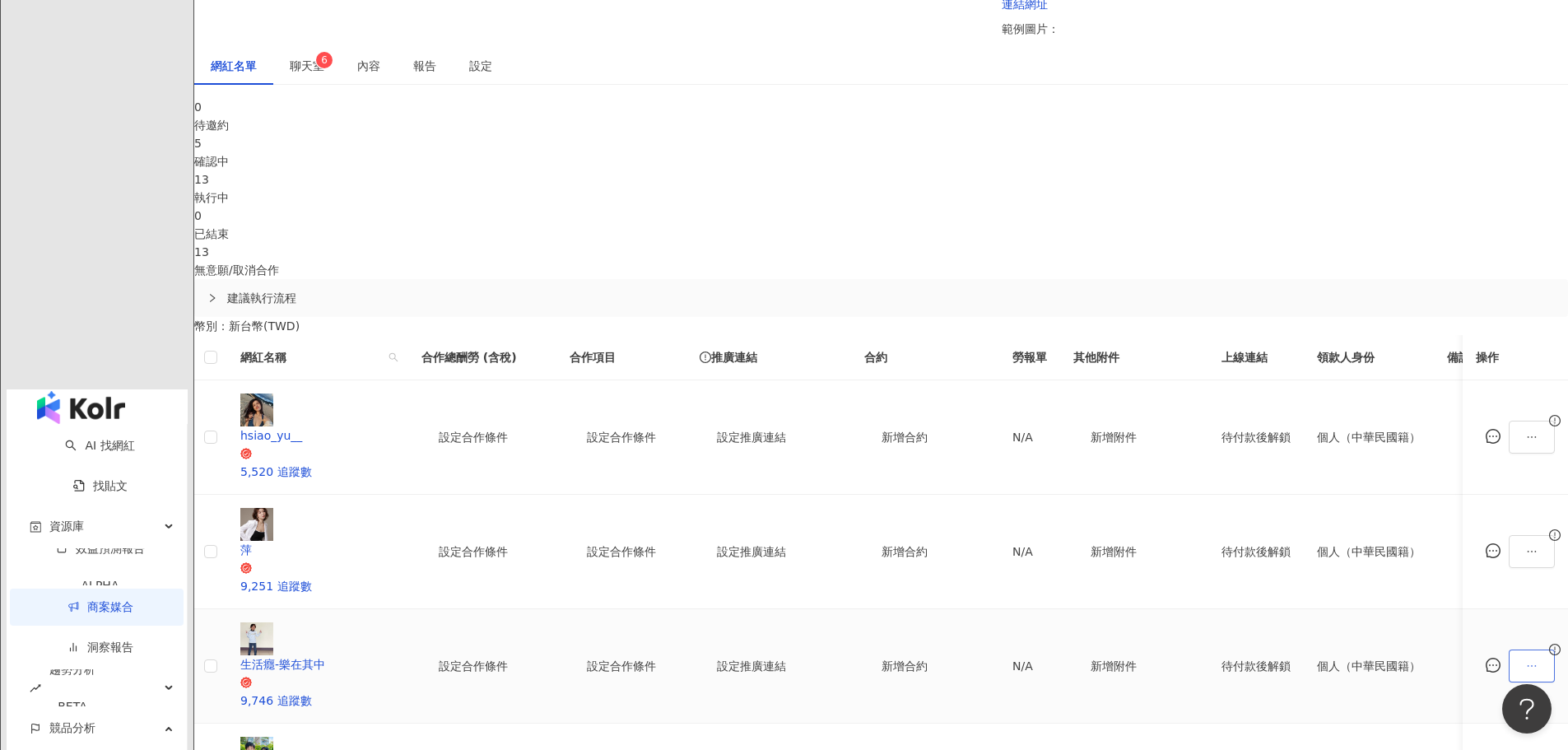
click at [1526, 660] on icon "ellipsis" at bounding box center [1532, 666] width 12 height 12
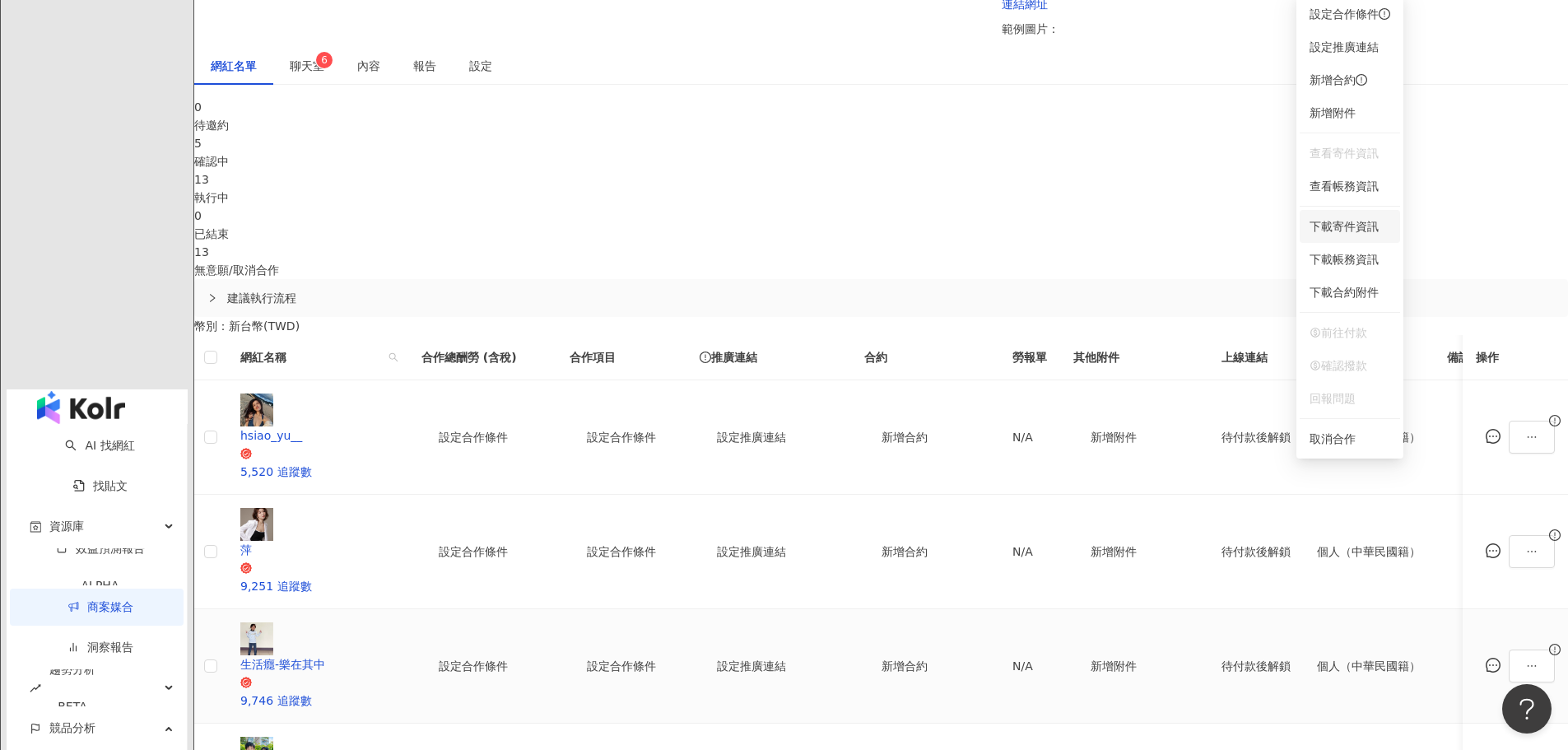
click at [1362, 221] on span "下載寄件資訊" at bounding box center [1350, 227] width 81 height 19
